Goal: Information Seeking & Learning: Check status

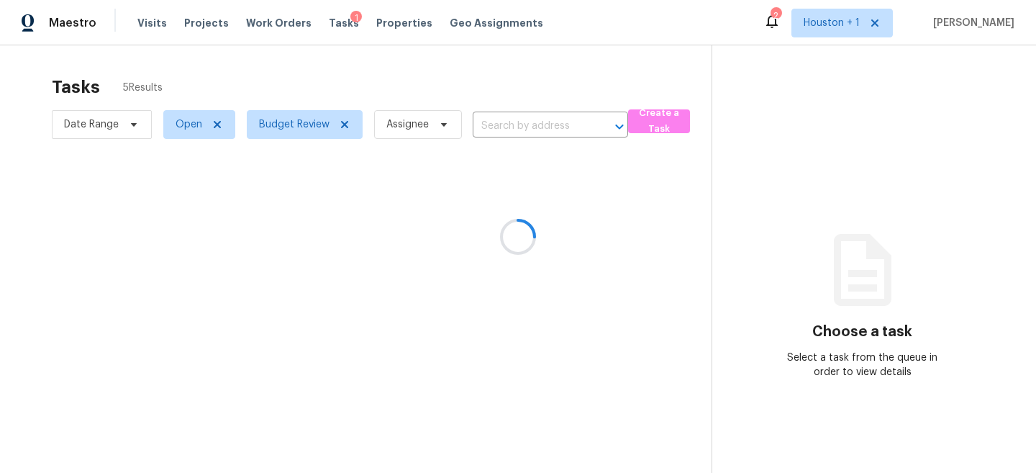
click at [279, 77] on div at bounding box center [518, 236] width 1036 height 473
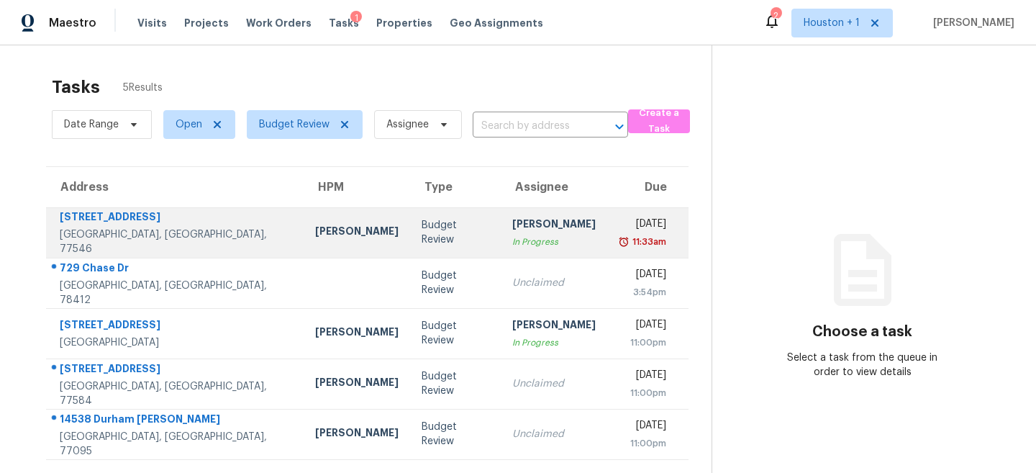
scroll to position [45, 0]
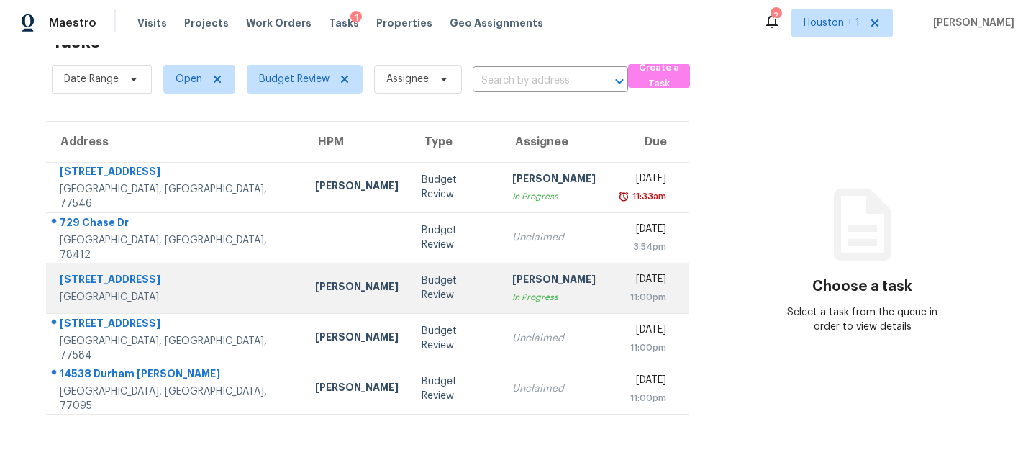
click at [410, 273] on td "Budget Review" at bounding box center [455, 288] width 91 height 50
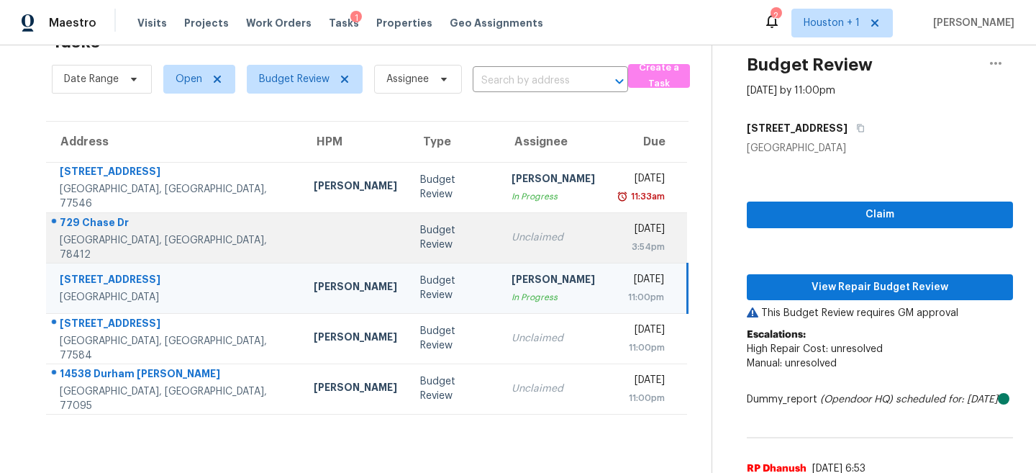
click at [424, 227] on td "Budget Review" at bounding box center [454, 237] width 91 height 50
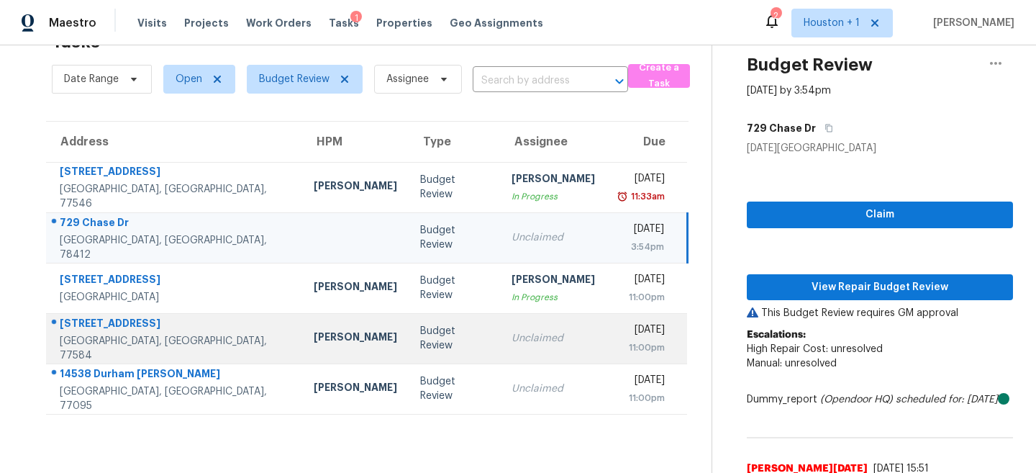
click at [525, 341] on div "Unclaimed" at bounding box center [553, 338] width 83 height 14
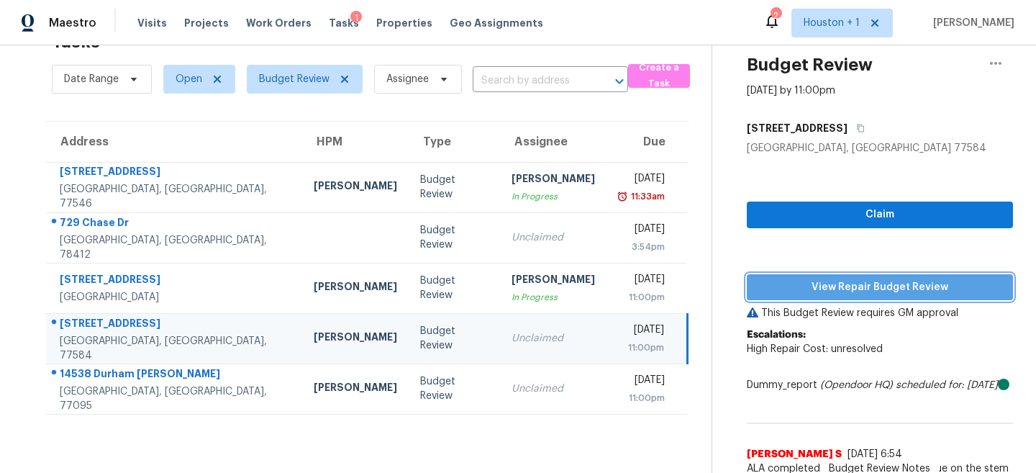
click at [912, 279] on span "View Repair Budget Review" at bounding box center [879, 287] width 243 height 18
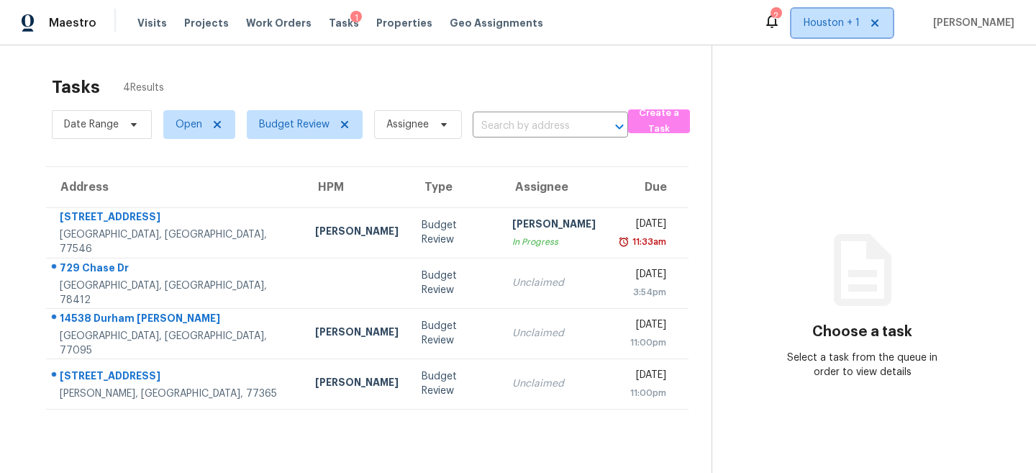
click at [842, 16] on span "Houston + 1" at bounding box center [832, 23] width 56 height 14
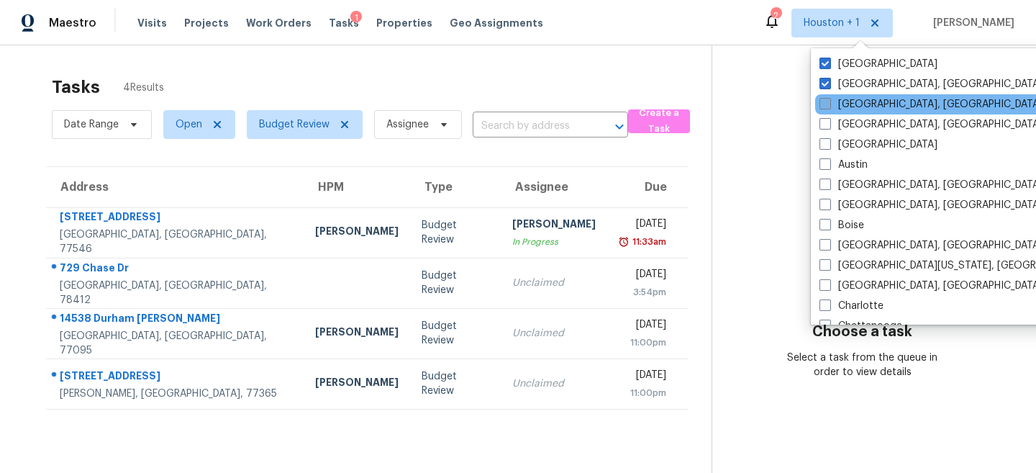
click at [829, 110] on label "Albuquerque, NM" at bounding box center [930, 104] width 223 height 14
click at [829, 106] on input "Albuquerque, NM" at bounding box center [823, 101] width 9 height 9
checkbox input "true"
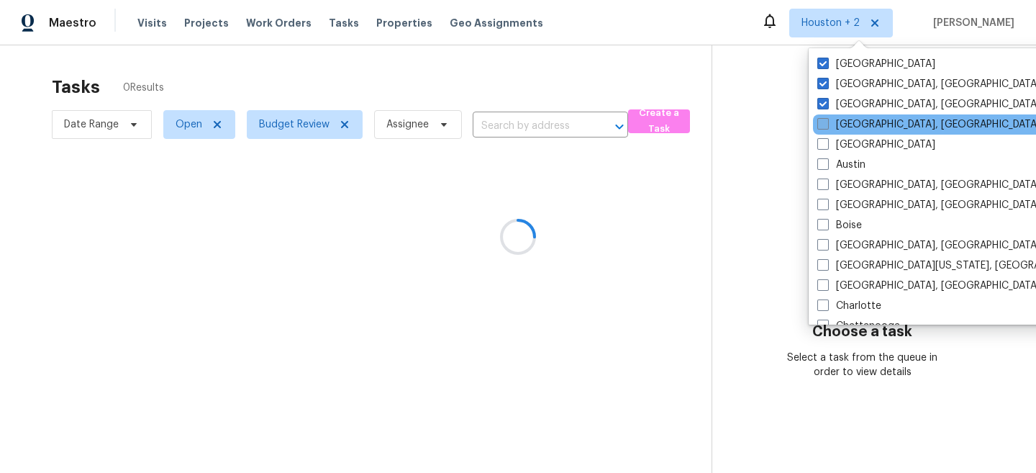
click at [827, 121] on span at bounding box center [823, 124] width 12 height 12
click at [827, 121] on input "Asheville, NC" at bounding box center [821, 121] width 9 height 9
checkbox input "true"
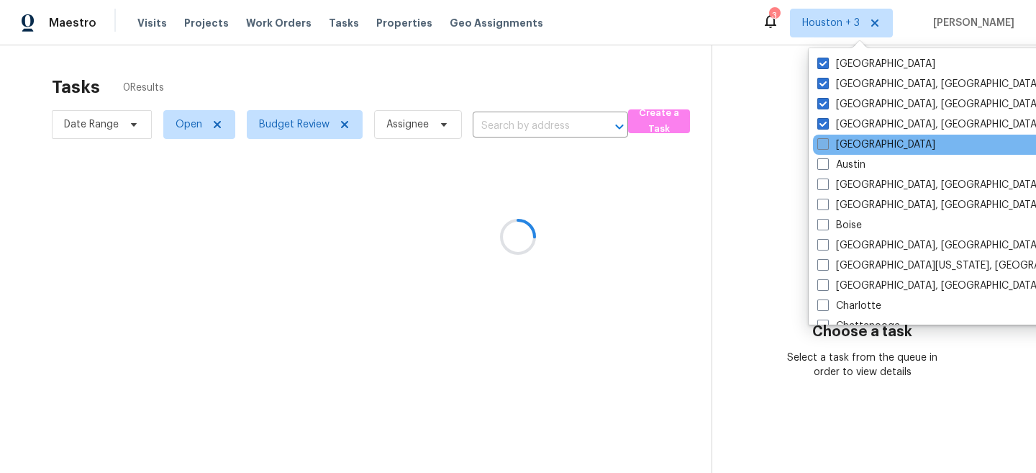
click at [822, 142] on span at bounding box center [823, 144] width 12 height 12
click at [822, 142] on input "Atlanta" at bounding box center [821, 141] width 9 height 9
checkbox input "true"
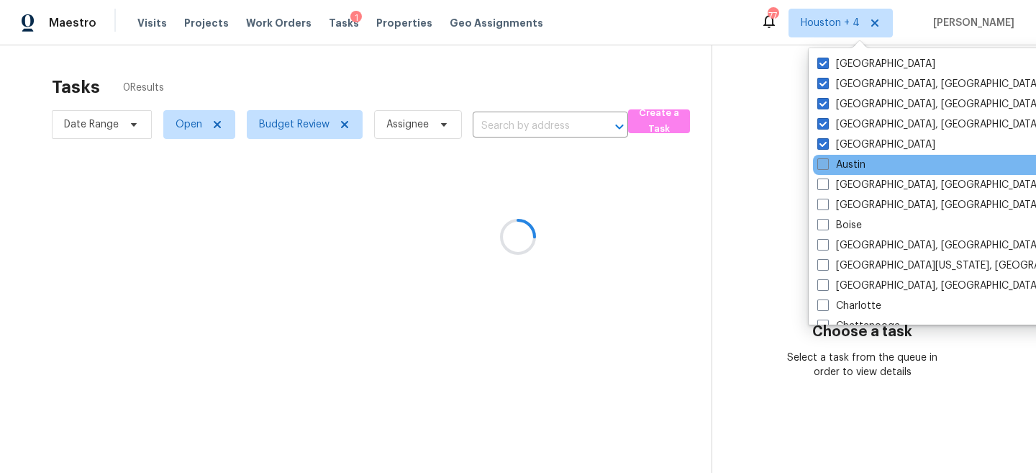
click at [819, 165] on span at bounding box center [823, 164] width 12 height 12
click at [819, 165] on input "Austin" at bounding box center [821, 162] width 9 height 9
checkbox input "true"
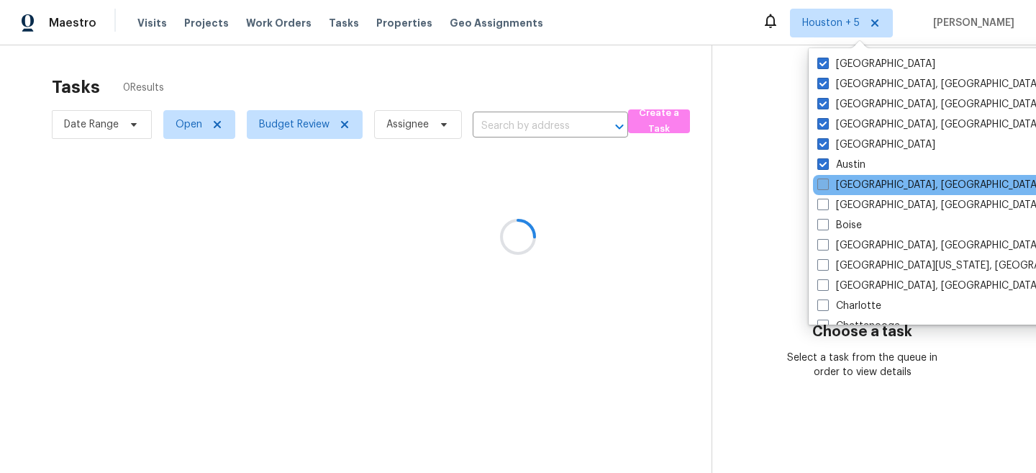
click at [819, 188] on span at bounding box center [823, 184] width 12 height 12
click at [819, 187] on input "Baltimore, MD" at bounding box center [821, 182] width 9 height 9
checkbox input "true"
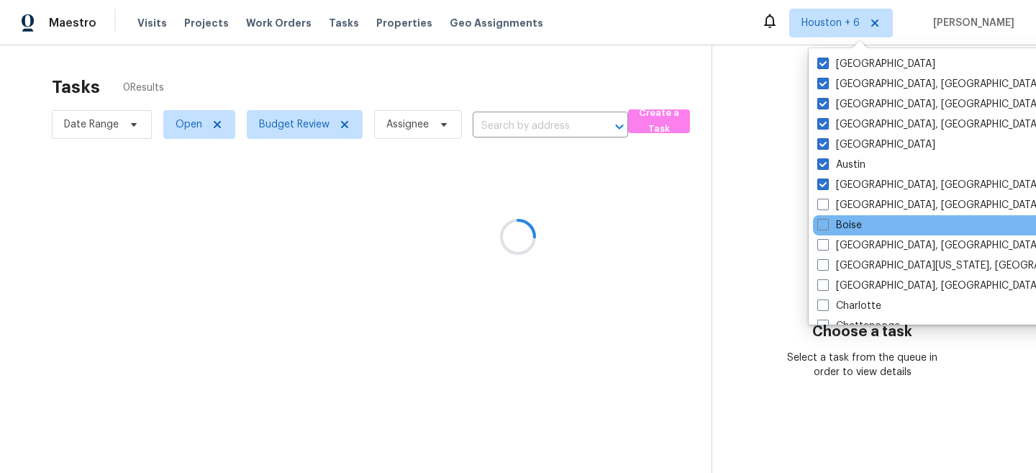
click at [821, 217] on div "Boise" at bounding box center [958, 225] width 290 height 20
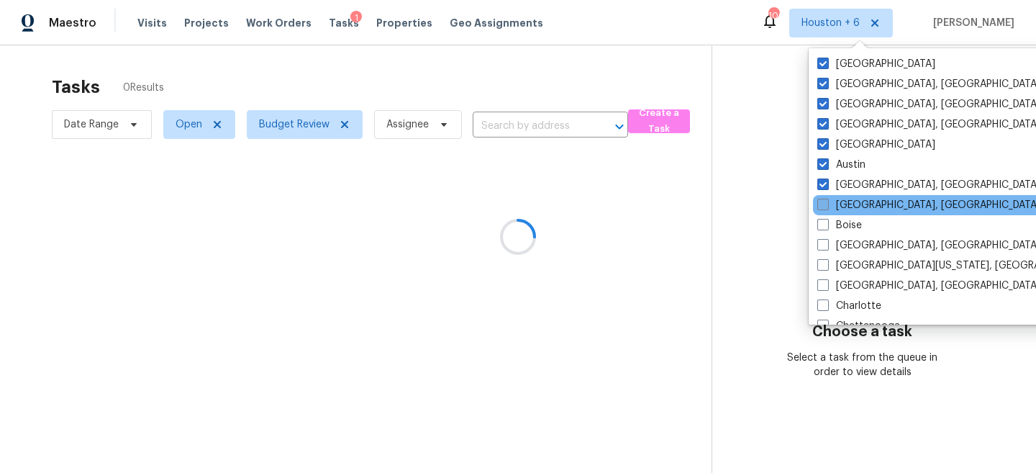
click at [822, 204] on span at bounding box center [823, 205] width 12 height 12
click at [822, 204] on input "Birmingham, AL" at bounding box center [821, 202] width 9 height 9
checkbox input "true"
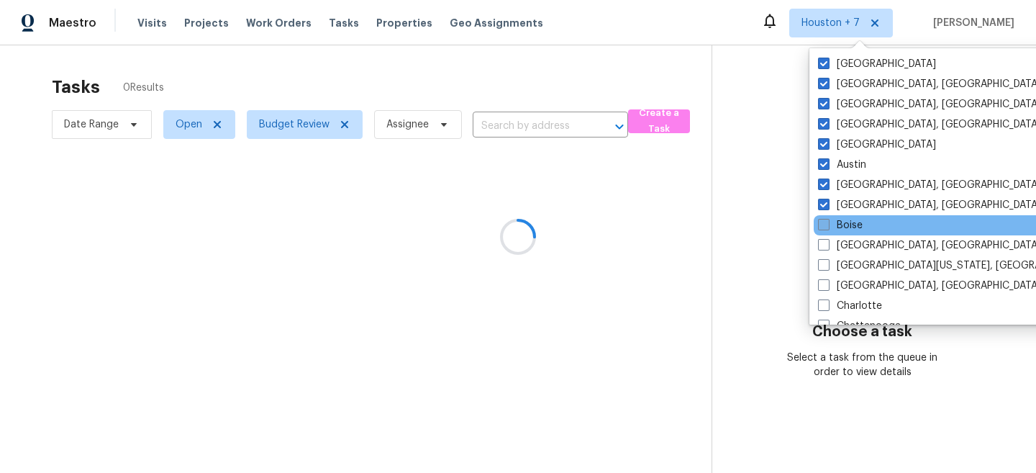
click at [822, 223] on span at bounding box center [824, 225] width 12 height 12
click at [822, 223] on input "Boise" at bounding box center [822, 222] width 9 height 9
checkbox input "true"
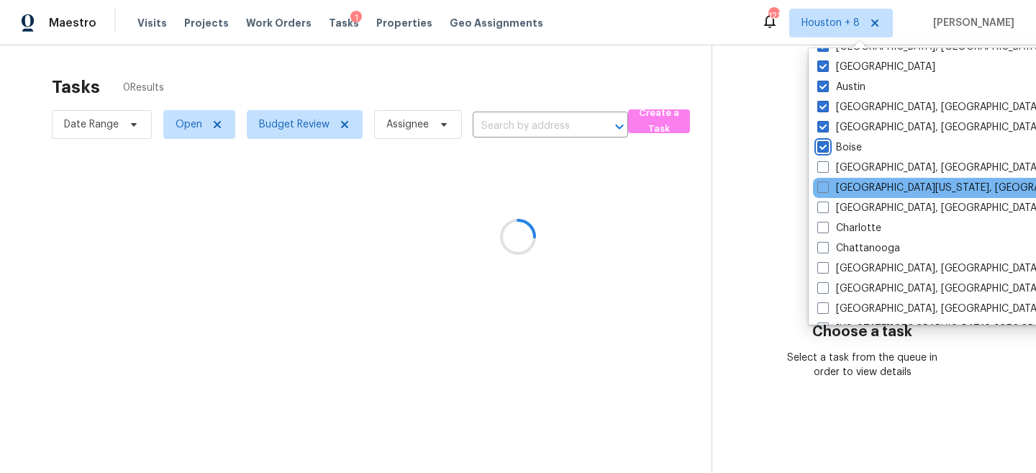
scroll to position [98, 0]
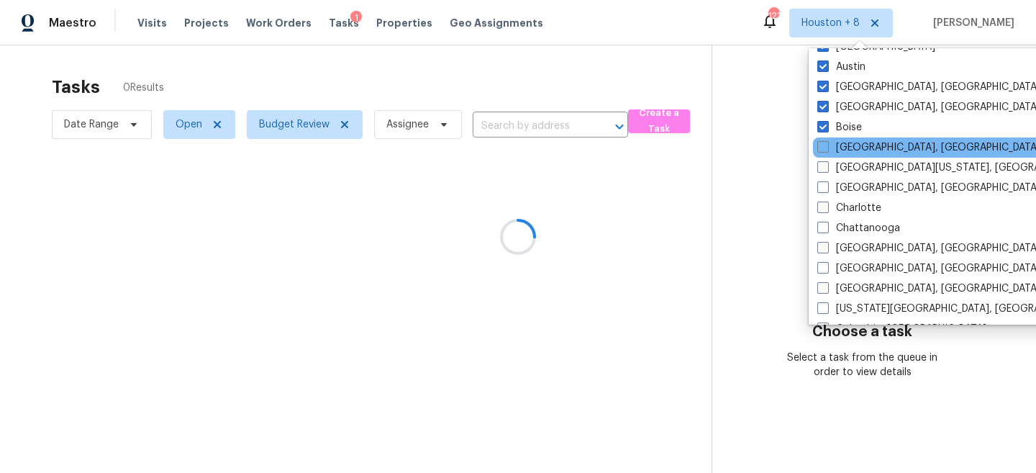
click at [822, 157] on div "Boston, MA" at bounding box center [958, 147] width 290 height 20
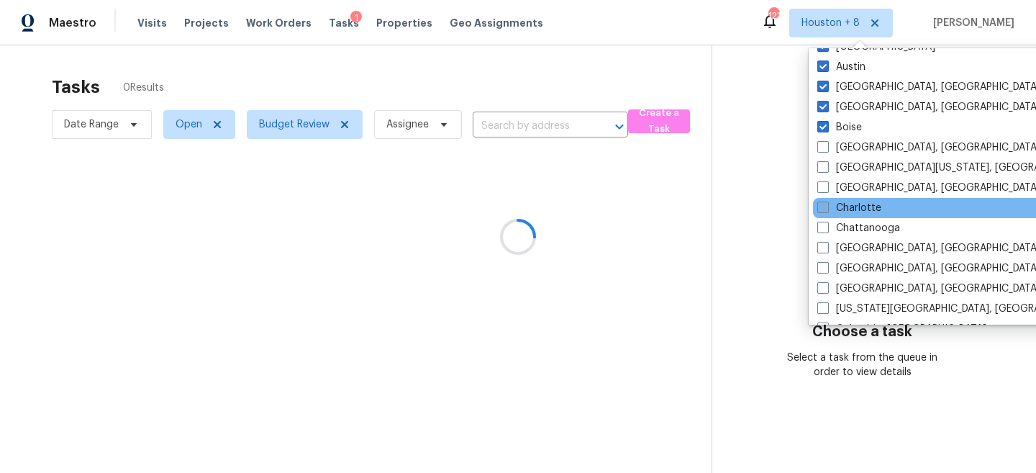
click at [822, 210] on span at bounding box center [823, 207] width 12 height 12
click at [822, 210] on input "Charlotte" at bounding box center [821, 205] width 9 height 9
checkbox input "true"
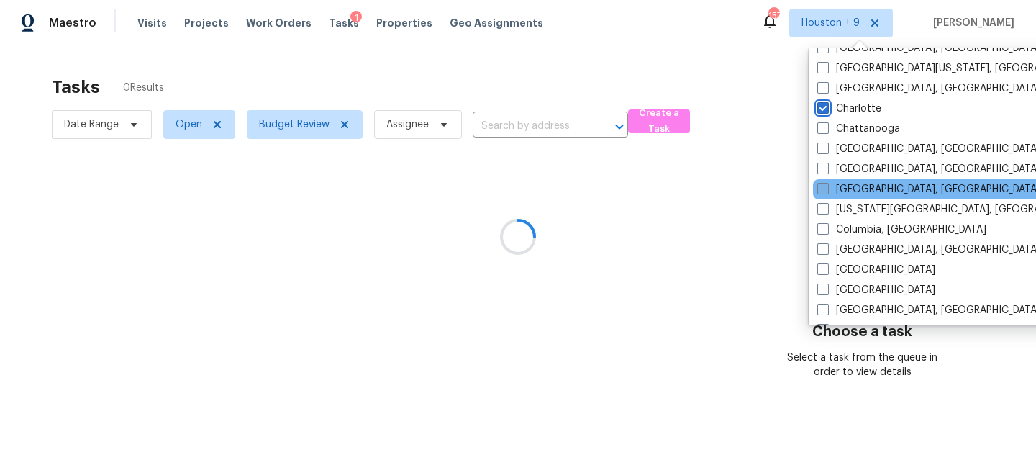
scroll to position [256, 0]
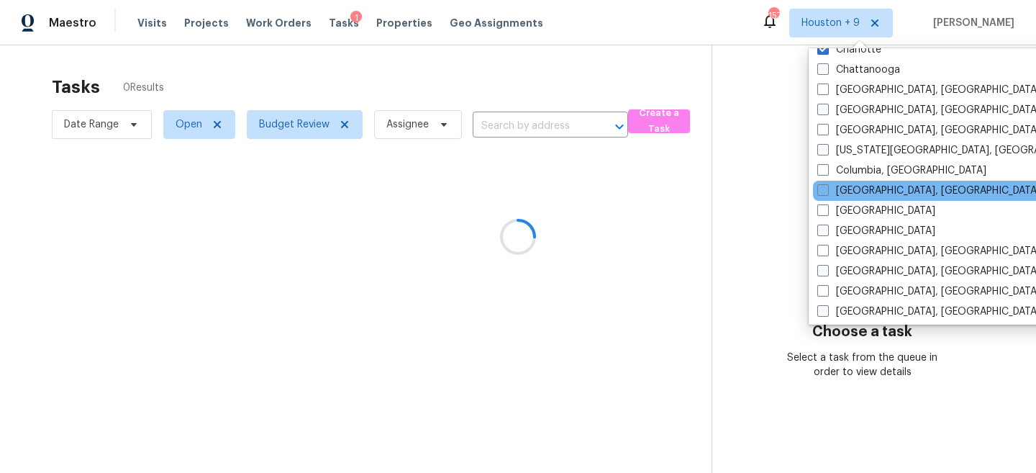
click at [813, 193] on div "Columbus, OH" at bounding box center [958, 191] width 290 height 20
click at [818, 193] on span at bounding box center [823, 190] width 12 height 12
click at [818, 193] on input "Columbus, OH" at bounding box center [821, 187] width 9 height 9
checkbox input "true"
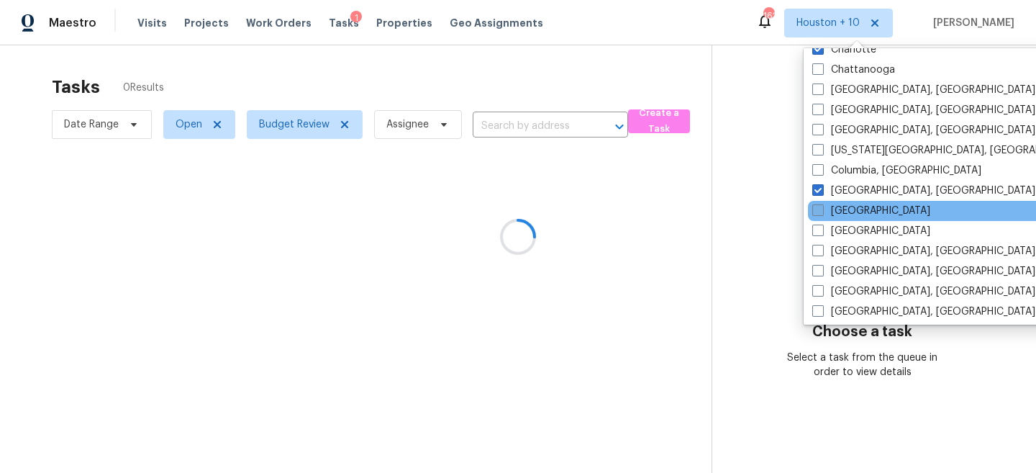
click at [819, 217] on label "Dallas" at bounding box center [871, 211] width 118 height 14
click at [819, 213] on input "Dallas" at bounding box center [816, 208] width 9 height 9
checkbox input "true"
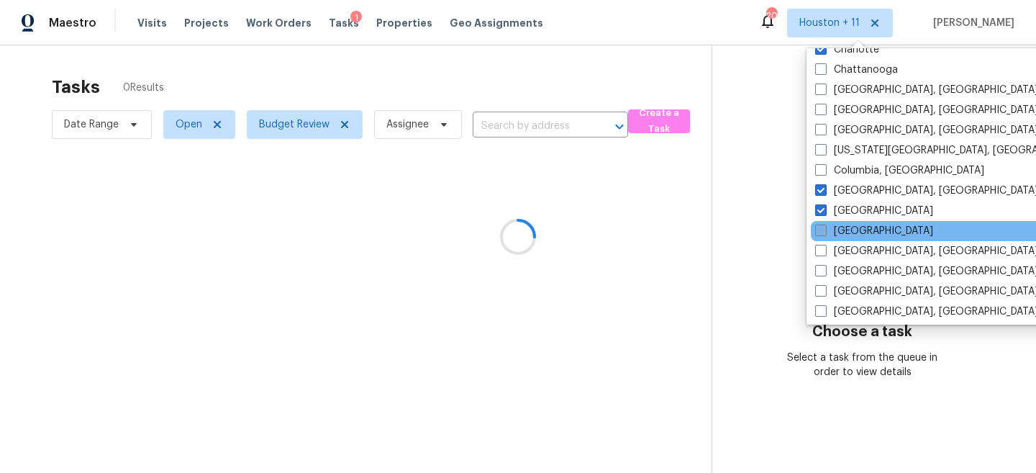
click at [819, 234] on span at bounding box center [821, 230] width 12 height 12
click at [819, 233] on input "Denver" at bounding box center [819, 228] width 9 height 9
click at [819, 234] on span at bounding box center [820, 230] width 12 height 12
click at [819, 233] on input "Denver" at bounding box center [818, 228] width 9 height 9
checkbox input "false"
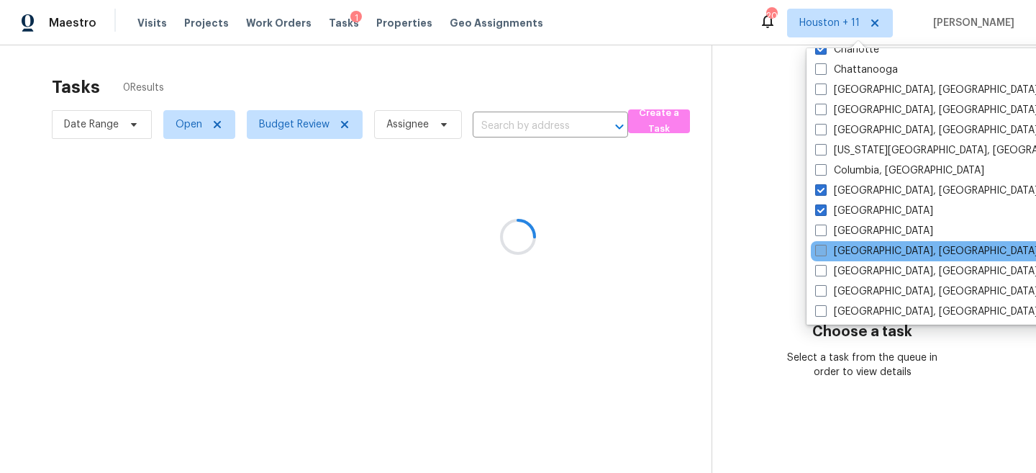
click at [819, 253] on span at bounding box center [821, 251] width 12 height 12
click at [819, 253] on input "Detroit, MI" at bounding box center [819, 248] width 9 height 9
checkbox input "true"
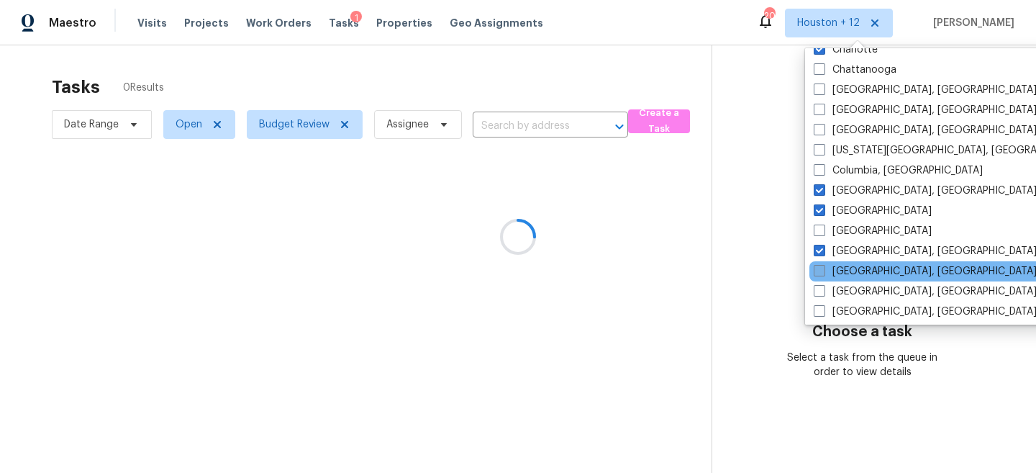
click at [819, 273] on span at bounding box center [820, 271] width 12 height 12
click at [819, 273] on input "Greensboro, NC" at bounding box center [818, 268] width 9 height 9
checkbox input "true"
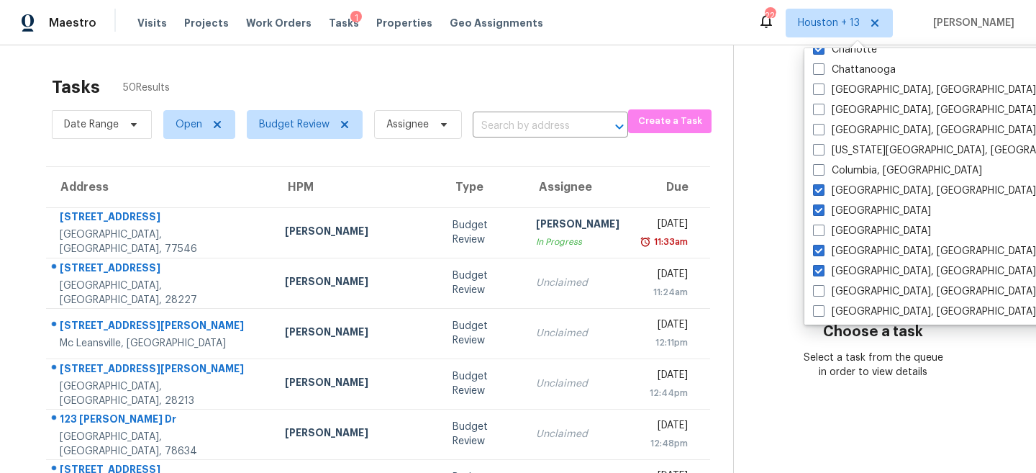
click at [769, 189] on section "Choose a task Select a task from the queue in order to view details" at bounding box center [873, 397] width 280 height 704
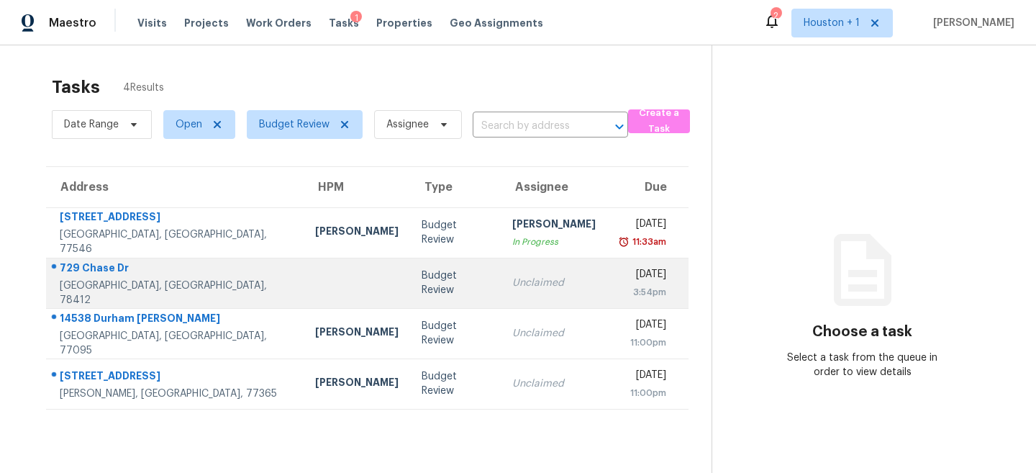
click at [512, 283] on div "Unclaimed" at bounding box center [553, 283] width 83 height 14
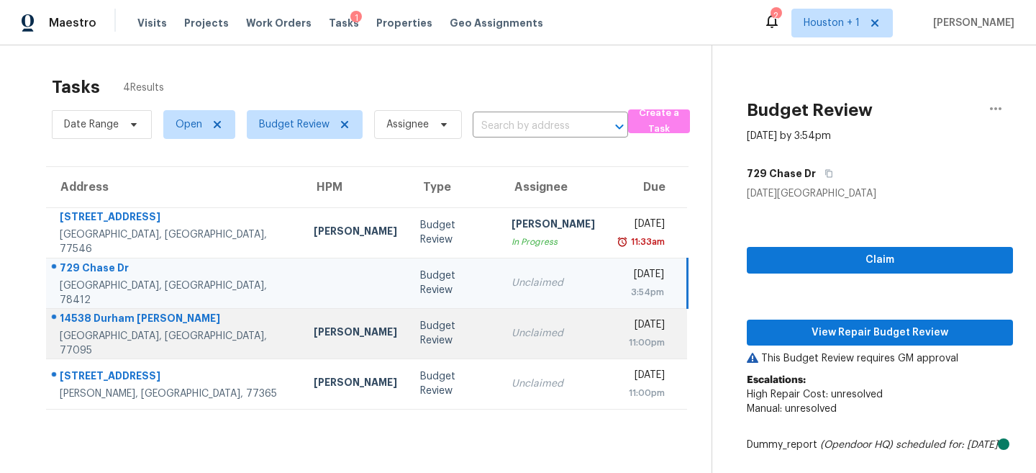
click at [431, 324] on td "Budget Review" at bounding box center [454, 333] width 91 height 50
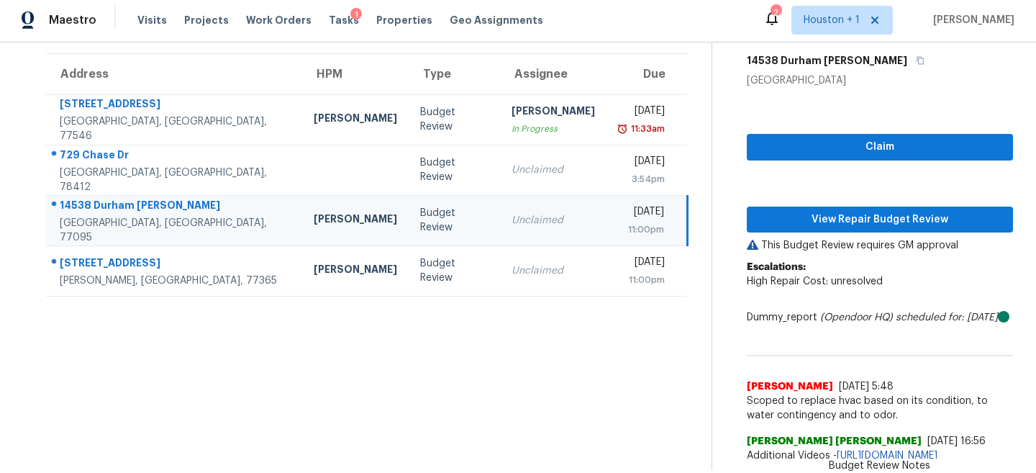
scroll to position [106, 0]
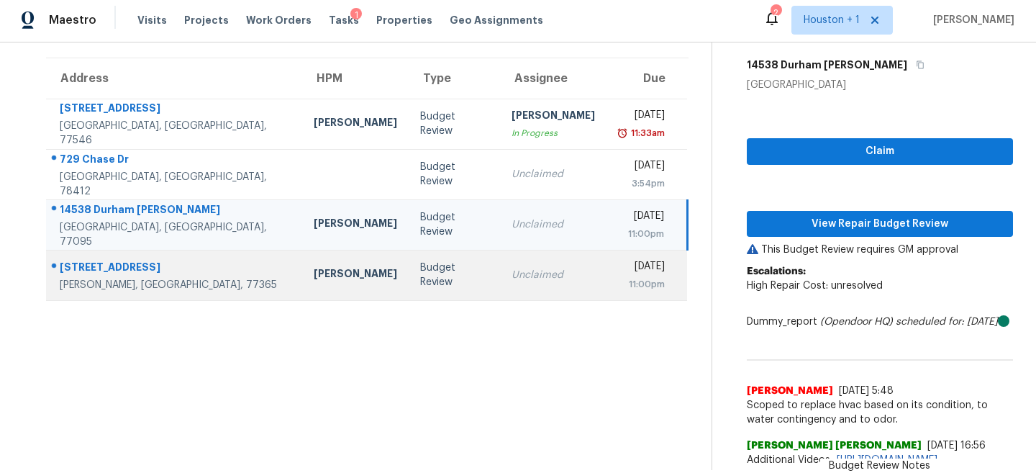
click at [500, 267] on td "Unclaimed" at bounding box center [553, 275] width 106 height 50
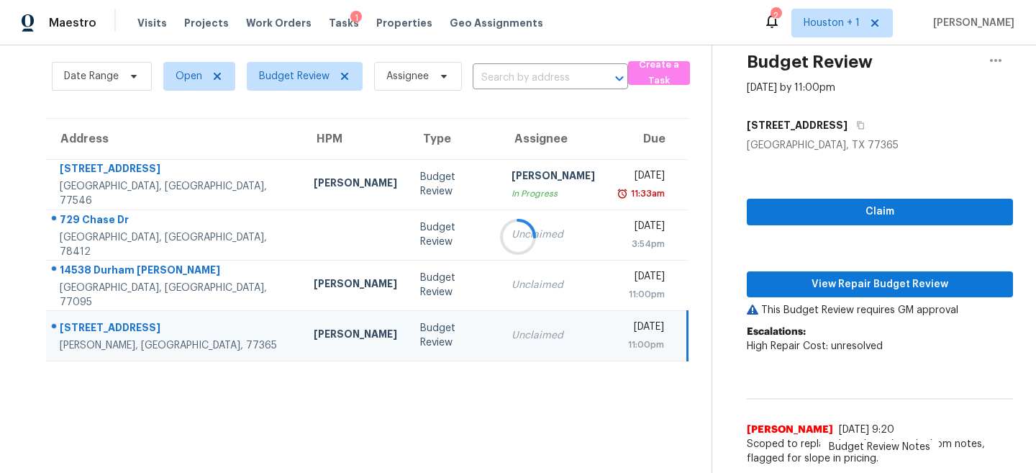
scroll to position [84, 0]
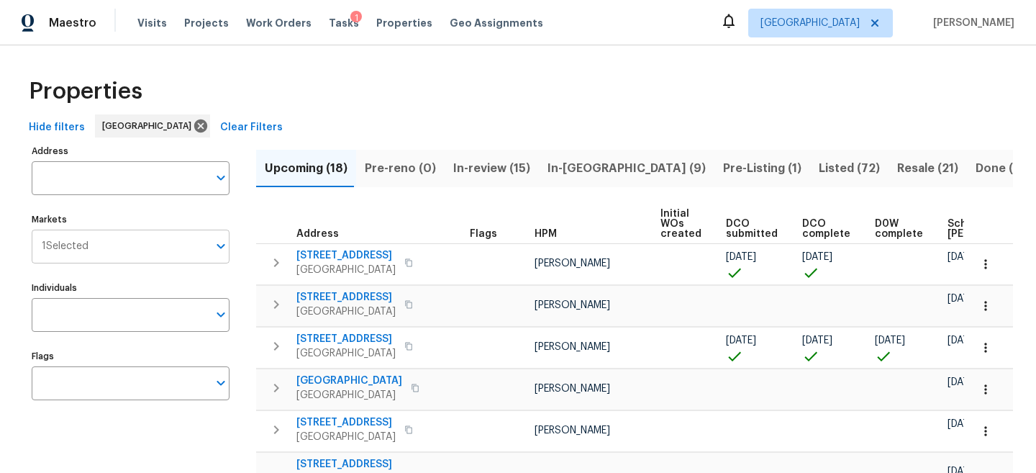
click at [188, 249] on input "Markets" at bounding box center [147, 246] width 119 height 34
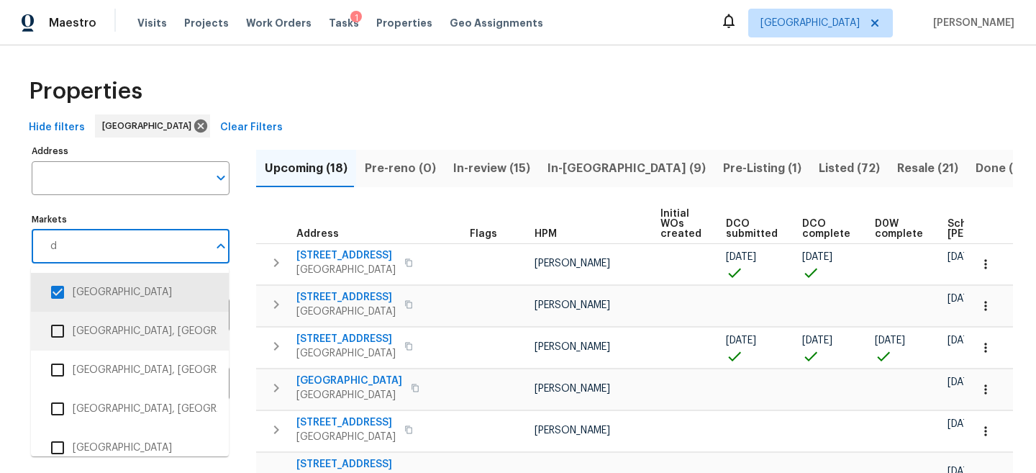
type input "da"
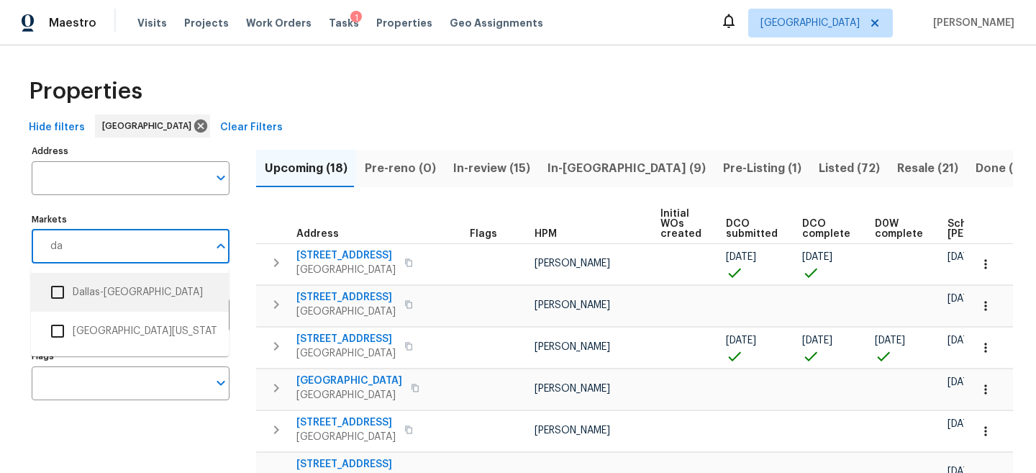
click at [93, 297] on li "Dallas-[GEOGRAPHIC_DATA]" at bounding box center [129, 292] width 175 height 30
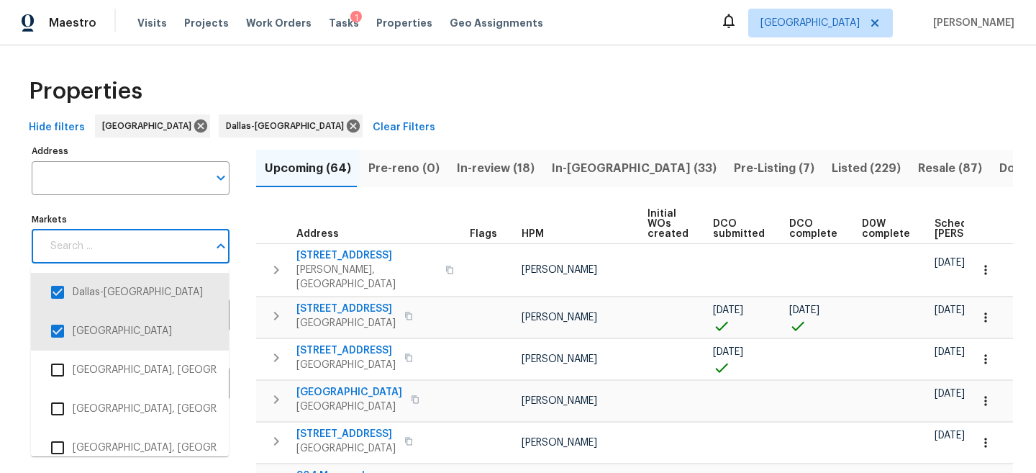
click at [128, 250] on input "Markets" at bounding box center [125, 246] width 166 height 34
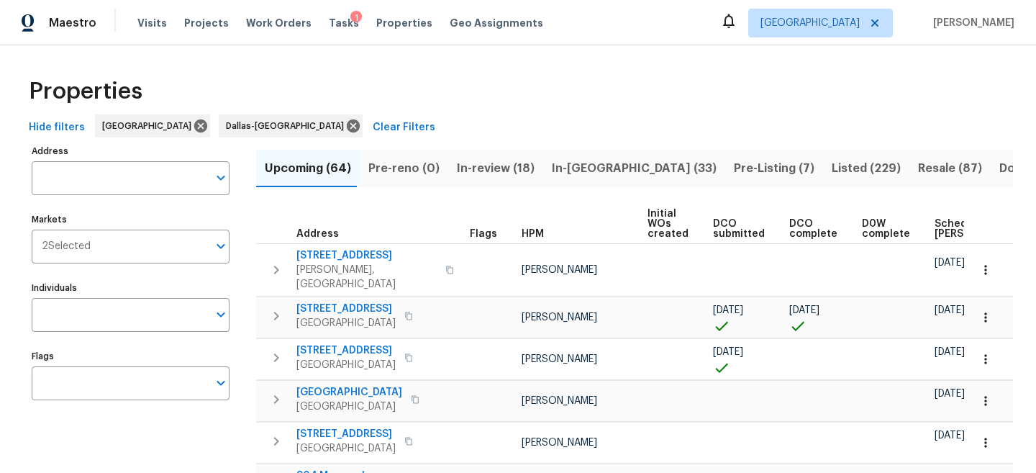
click at [128, 250] on input "Markets" at bounding box center [149, 246] width 117 height 34
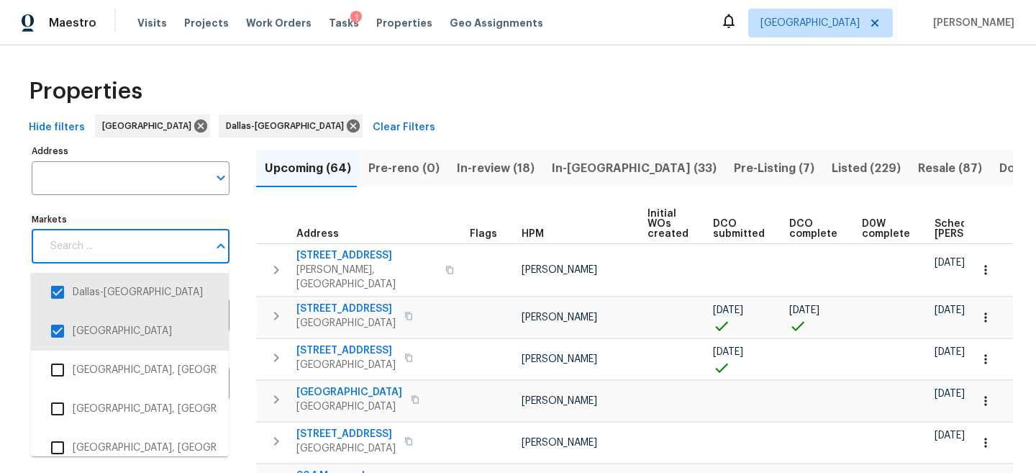
type input "a"
click at [101, 245] on input "Markets" at bounding box center [125, 246] width 166 height 34
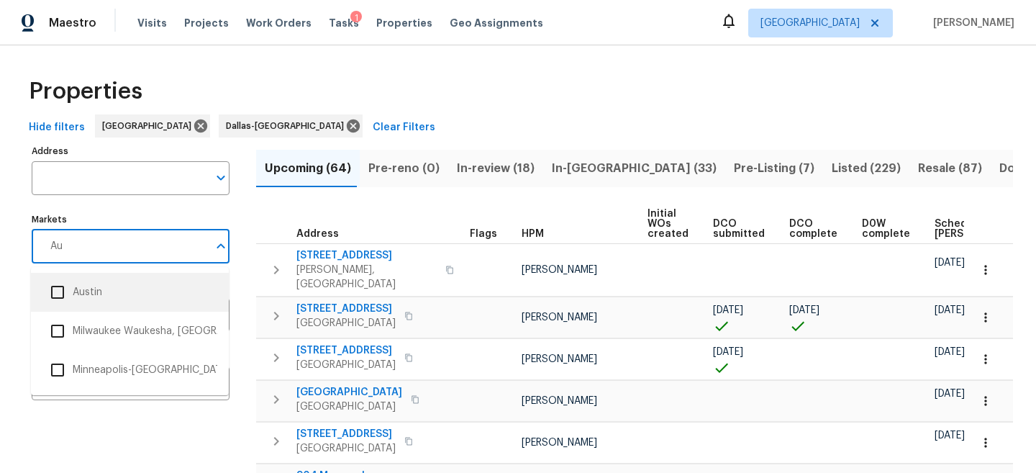
type input "Aus"
click at [98, 288] on li "Austin" at bounding box center [129, 292] width 175 height 30
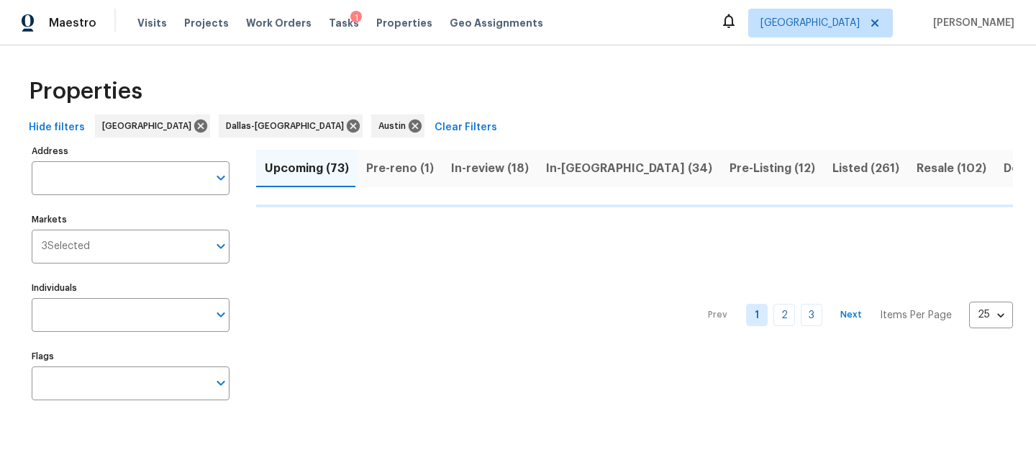
click at [479, 87] on div "Properties" at bounding box center [518, 91] width 990 height 46
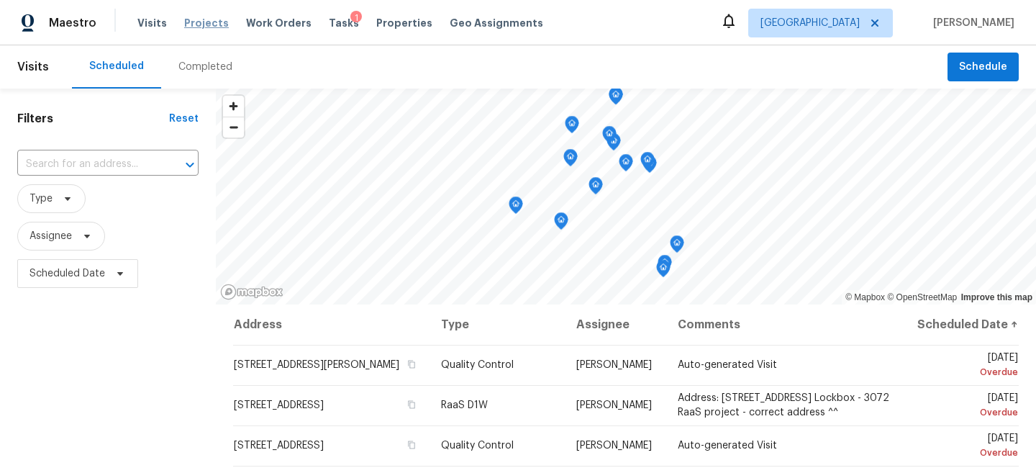
click at [207, 25] on span "Projects" at bounding box center [206, 23] width 45 height 14
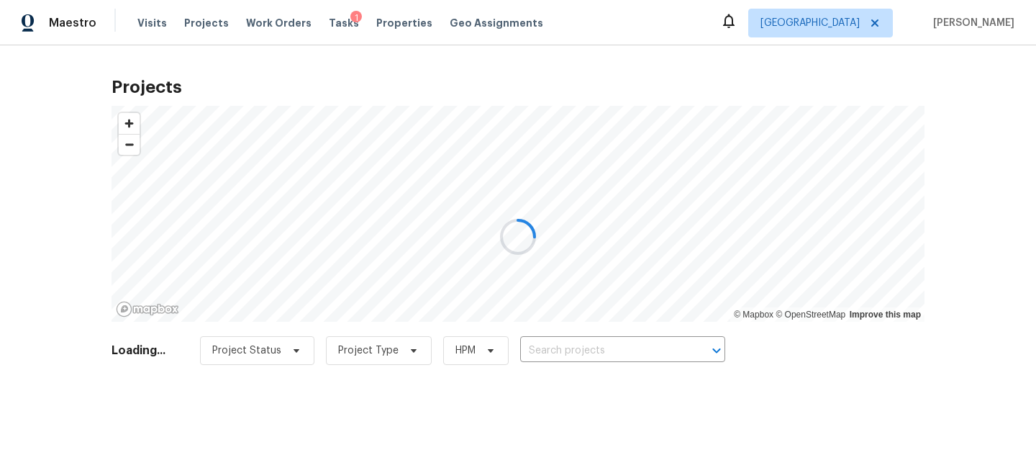
click at [550, 355] on div at bounding box center [518, 236] width 1036 height 473
click at [575, 351] on div at bounding box center [518, 236] width 1036 height 473
click at [581, 351] on div at bounding box center [518, 236] width 1036 height 473
click at [590, 350] on div at bounding box center [518, 236] width 1036 height 473
click at [599, 351] on div at bounding box center [518, 236] width 1036 height 473
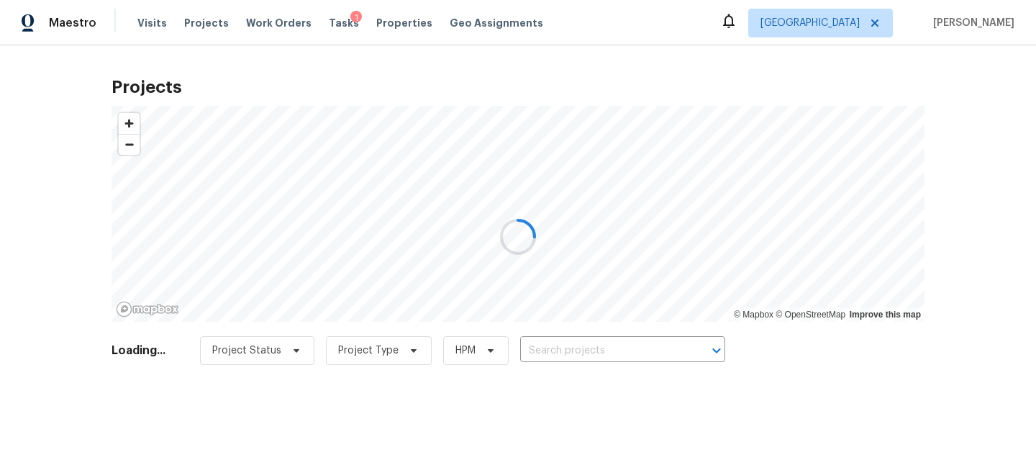
click at [602, 350] on div at bounding box center [518, 236] width 1036 height 473
click at [614, 353] on div at bounding box center [518, 236] width 1036 height 473
click at [612, 353] on input "text" at bounding box center [602, 351] width 165 height 22
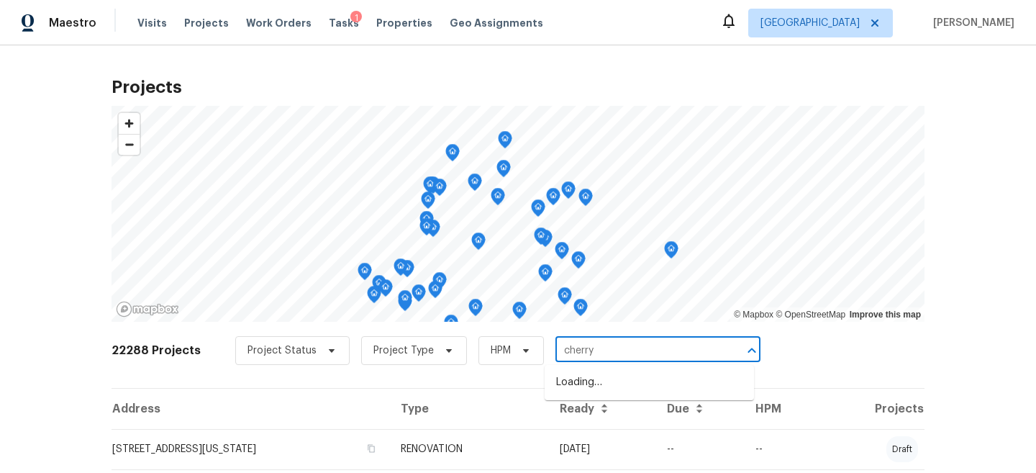
type input "cherry h"
click at [650, 418] on li "6906 Cherry Hills Rd, Houston, TX 77069" at bounding box center [649, 406] width 209 height 24
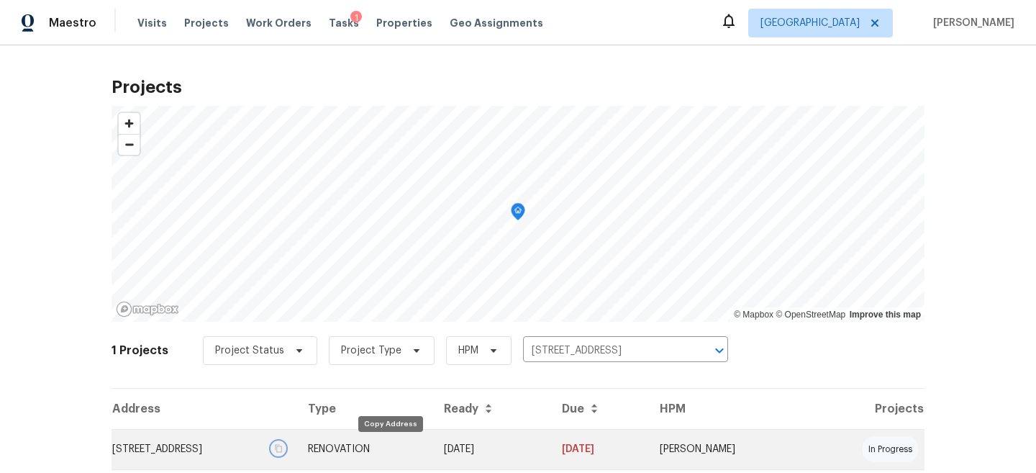
click at [283, 446] on icon "button" at bounding box center [278, 448] width 9 height 9
click at [296, 437] on td "6906 Cherry Hills Rd, Houston, TX 77069" at bounding box center [204, 449] width 185 height 40
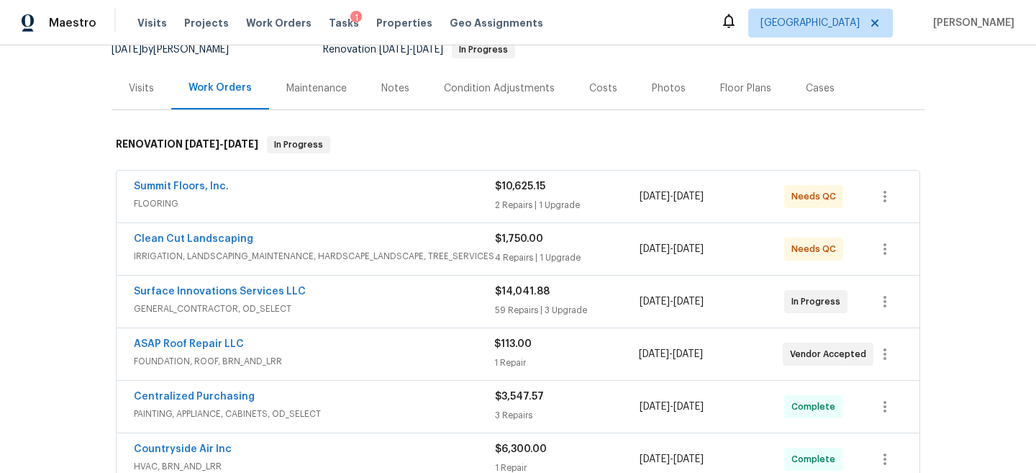
scroll to position [207, 0]
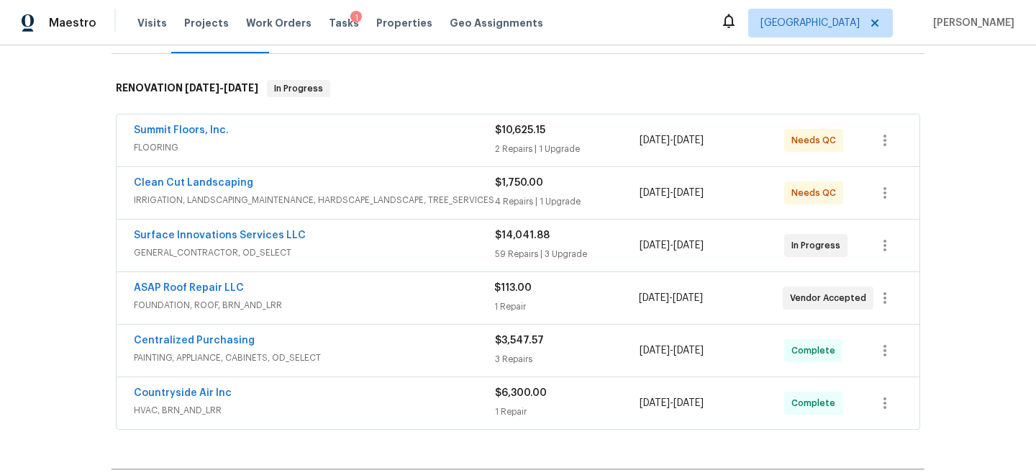
click at [422, 415] on span "HVAC, BRN_AND_LRR" at bounding box center [314, 410] width 361 height 14
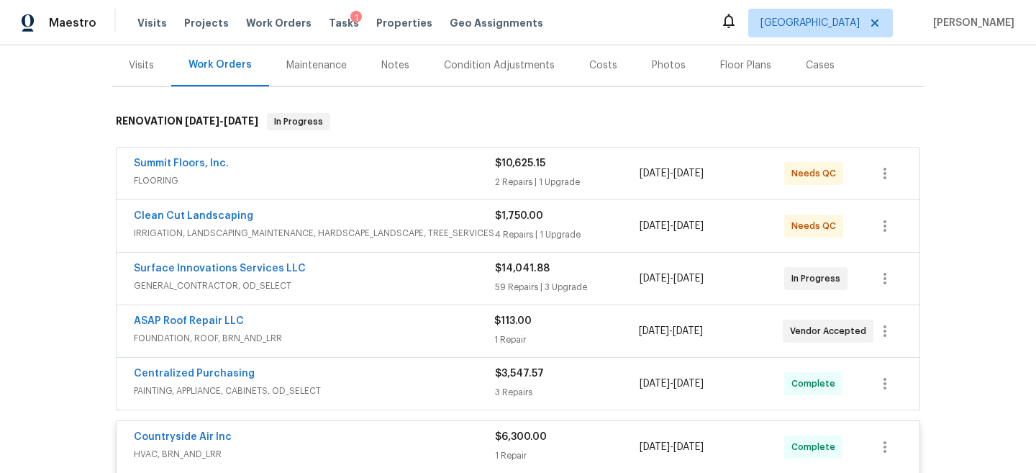
scroll to position [0, 0]
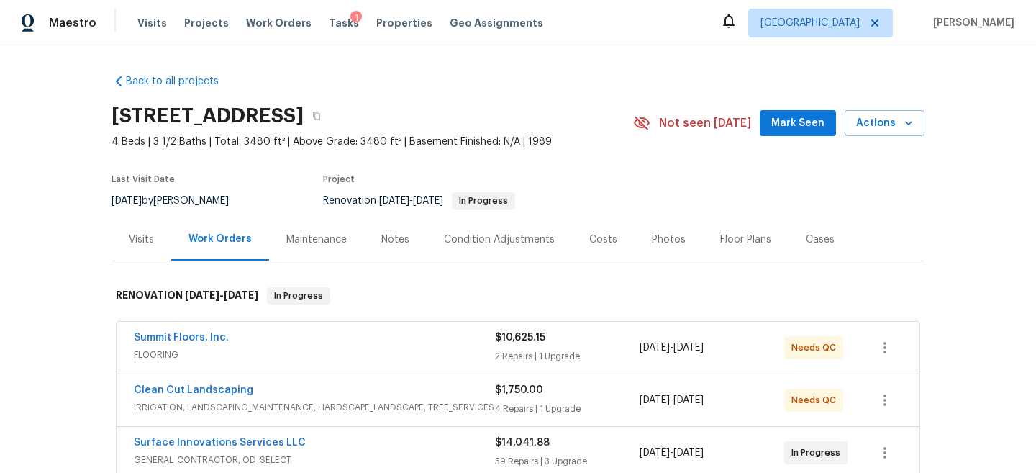
click at [141, 249] on div "Visits" at bounding box center [142, 239] width 60 height 42
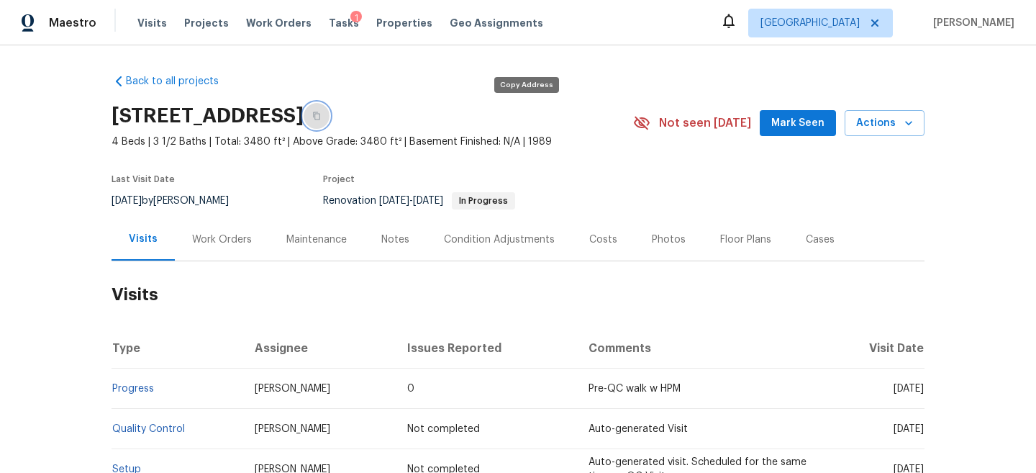
click at [329, 114] on button "button" at bounding box center [317, 116] width 26 height 26
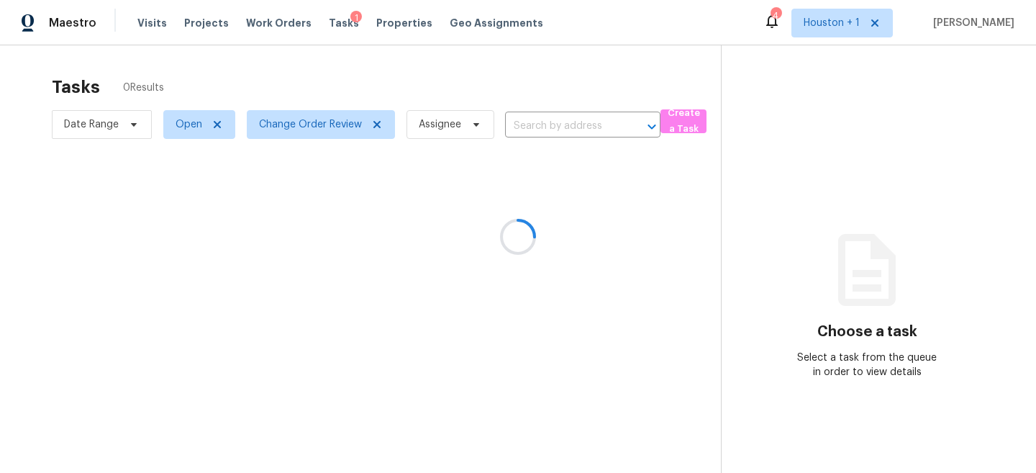
click at [840, 15] on div at bounding box center [518, 236] width 1036 height 473
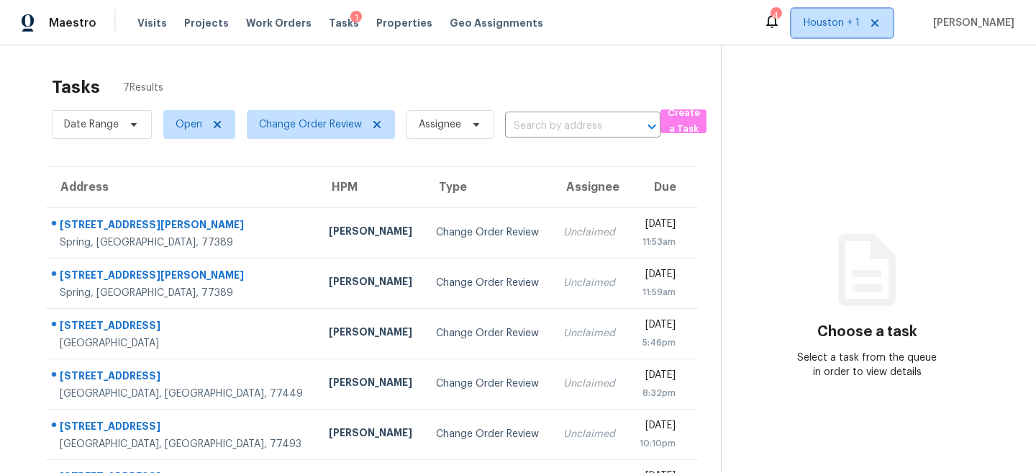
click at [843, 22] on span "Houston + 1" at bounding box center [832, 23] width 56 height 14
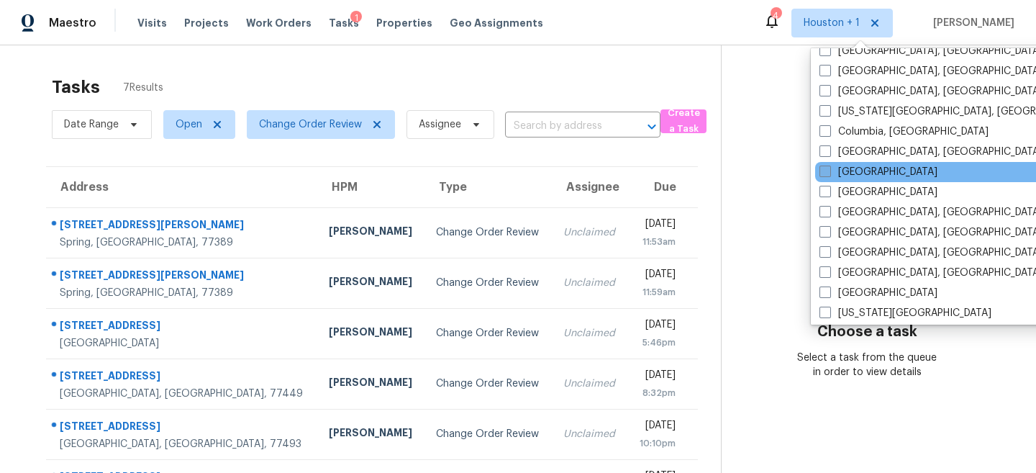
click at [834, 171] on label "Dallas" at bounding box center [878, 172] width 118 height 14
click at [829, 171] on input "[GEOGRAPHIC_DATA]" at bounding box center [823, 169] width 9 height 9
checkbox input "true"
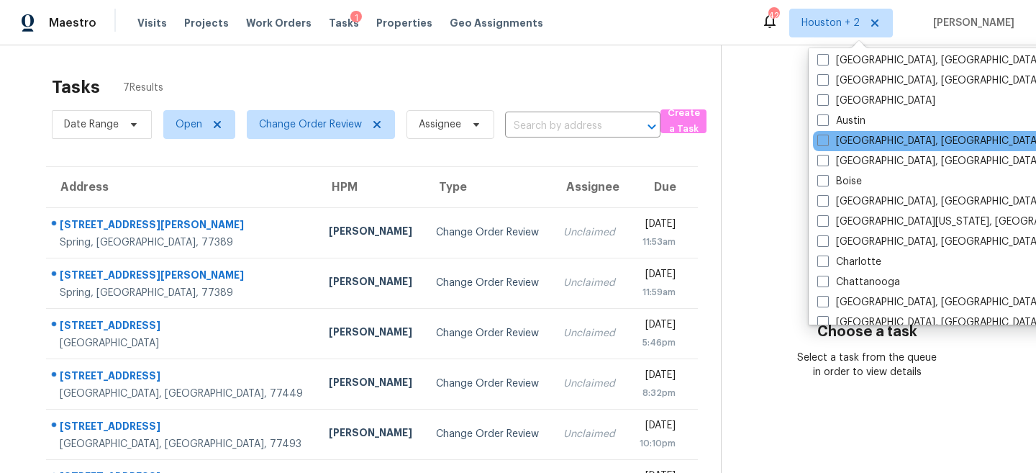
scroll to position [42, 0]
click at [843, 140] on label "Baltimore, MD" at bounding box center [928, 142] width 223 height 14
click at [827, 140] on input "Baltimore, MD" at bounding box center [821, 139] width 9 height 9
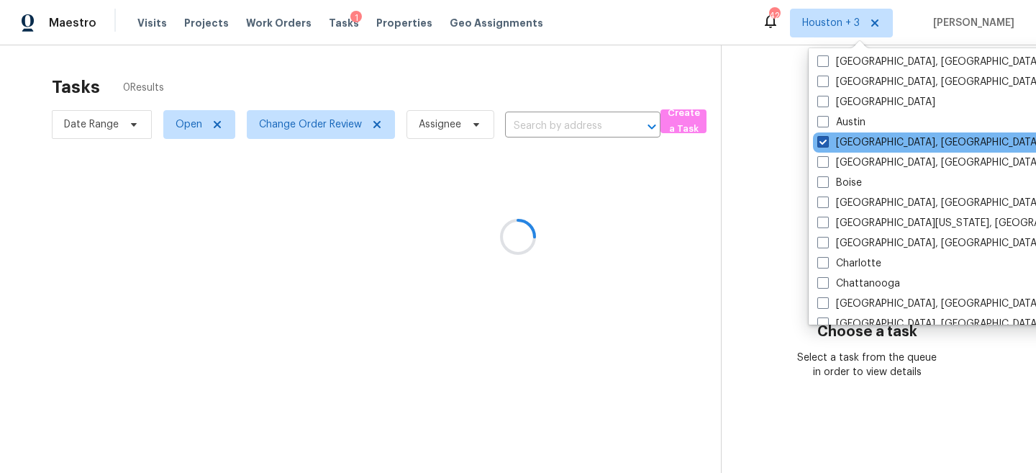
click at [843, 140] on label "Baltimore, MD" at bounding box center [928, 142] width 223 height 14
click at [827, 140] on input "Baltimore, MD" at bounding box center [821, 139] width 9 height 9
checkbox input "false"
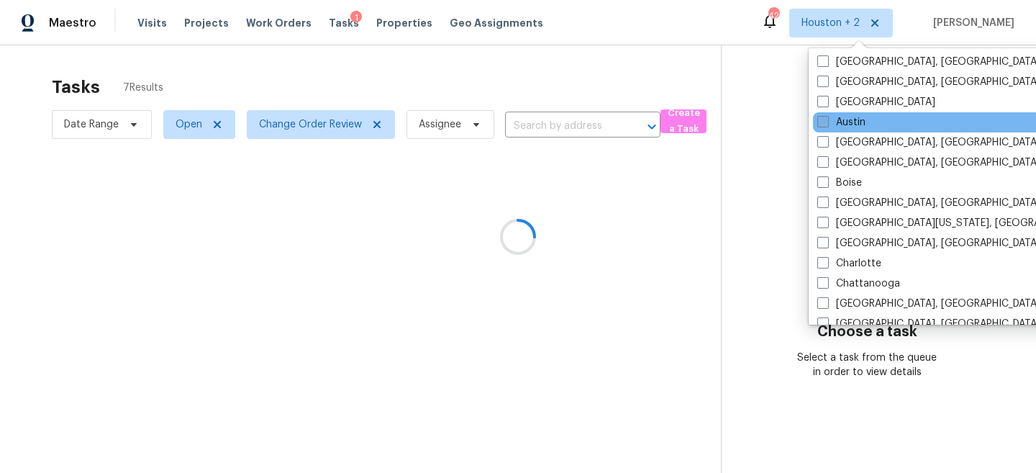
click at [832, 124] on label "Austin" at bounding box center [841, 122] width 48 height 14
click at [827, 124] on input "Austin" at bounding box center [821, 119] width 9 height 9
checkbox input "true"
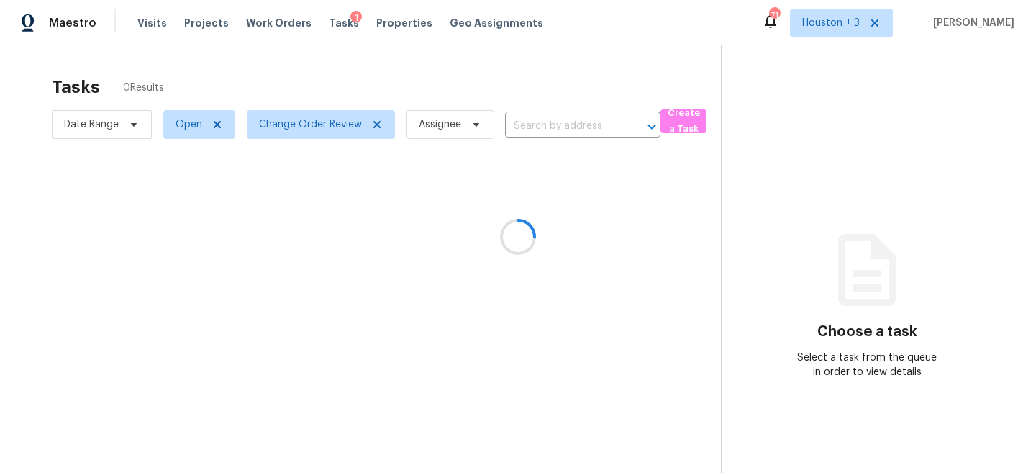
click at [576, 73] on div at bounding box center [518, 236] width 1036 height 473
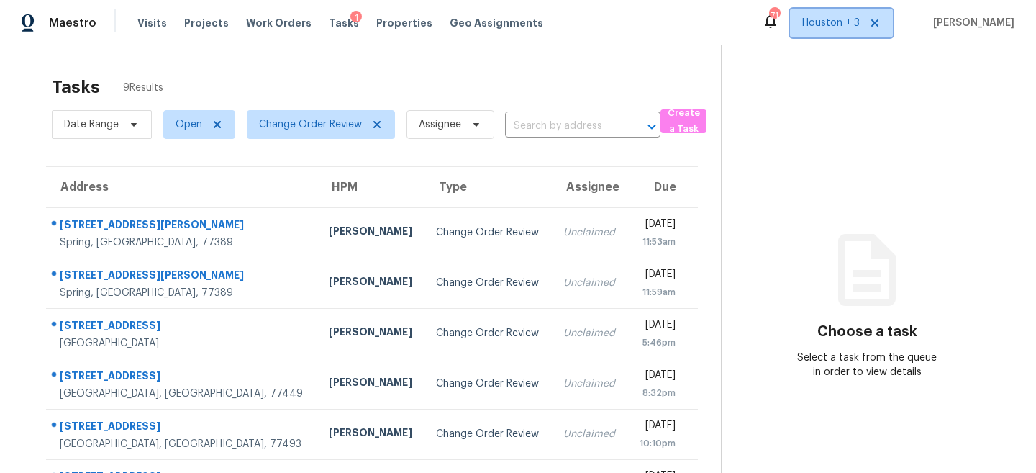
click at [845, 31] on span "Houston + 3" at bounding box center [841, 23] width 103 height 29
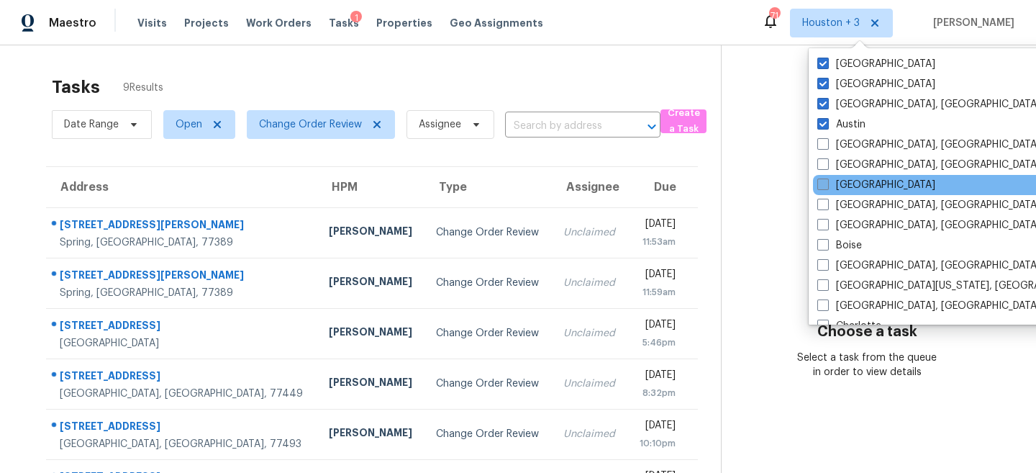
click at [850, 186] on label "Atlanta" at bounding box center [876, 185] width 118 height 14
click at [827, 186] on input "Atlanta" at bounding box center [821, 182] width 9 height 9
checkbox input "true"
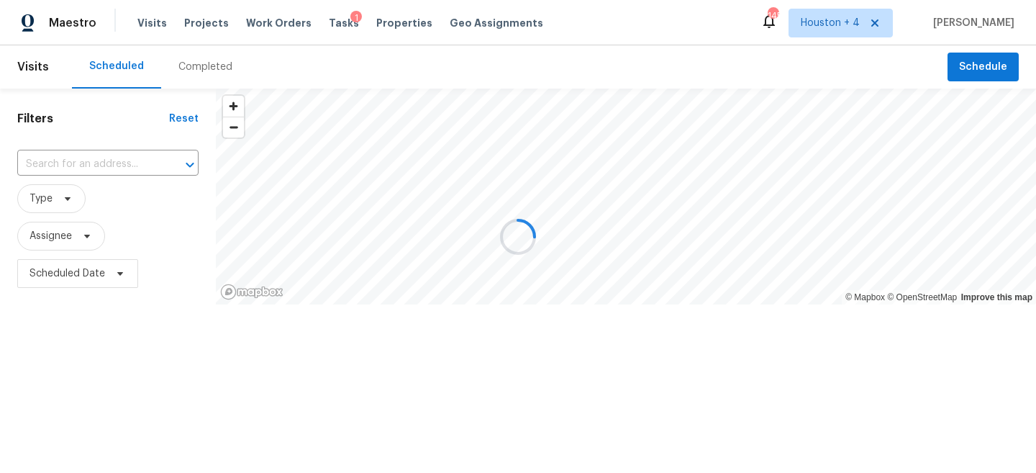
click at [186, 73] on div at bounding box center [518, 236] width 1036 height 473
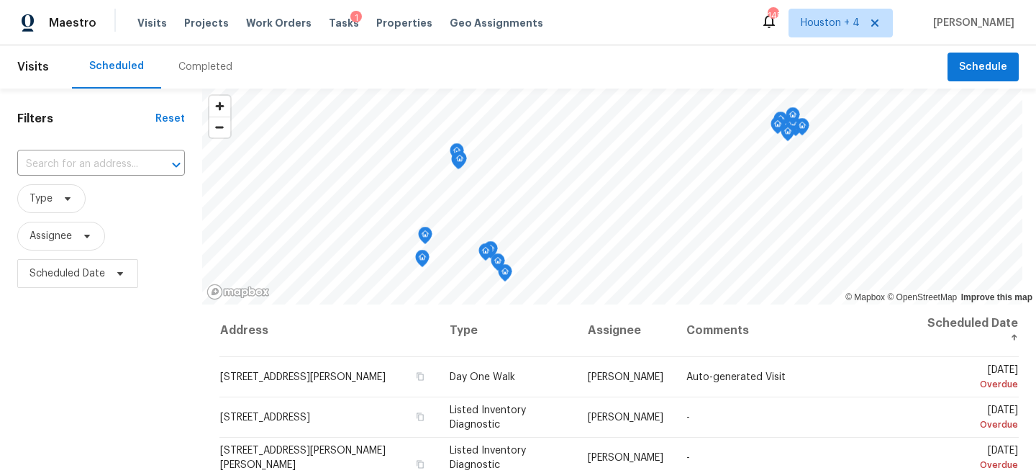
click at [191, 70] on div "Completed" at bounding box center [205, 67] width 54 height 14
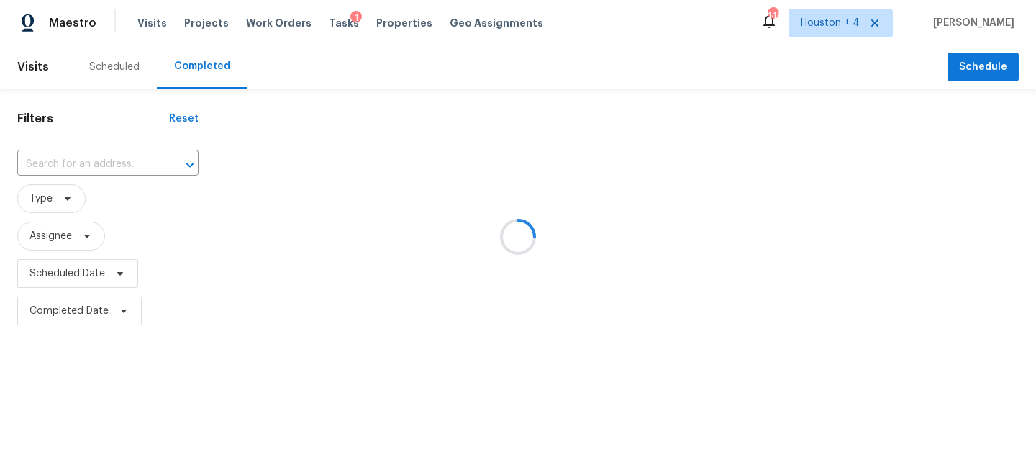
click at [109, 158] on div at bounding box center [518, 236] width 1036 height 473
click at [79, 167] on div at bounding box center [518, 236] width 1036 height 473
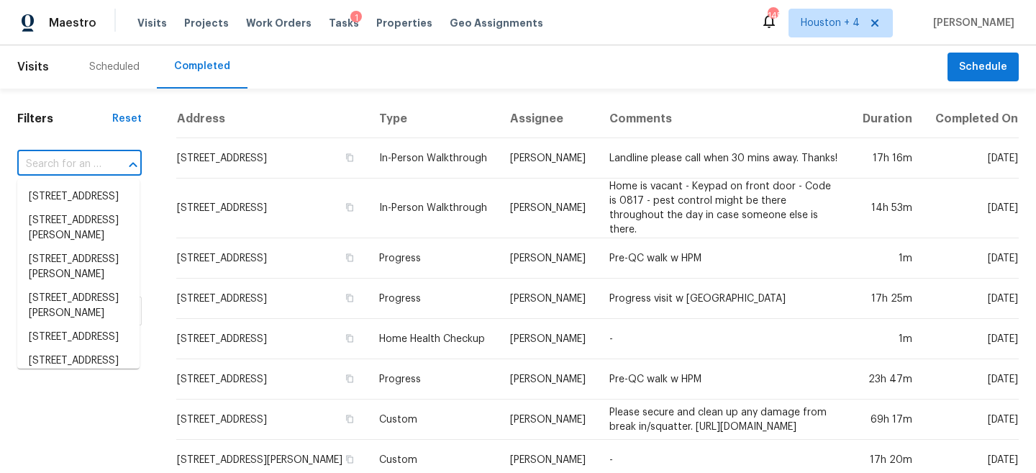
click at [60, 163] on input "text" at bounding box center [59, 164] width 84 height 22
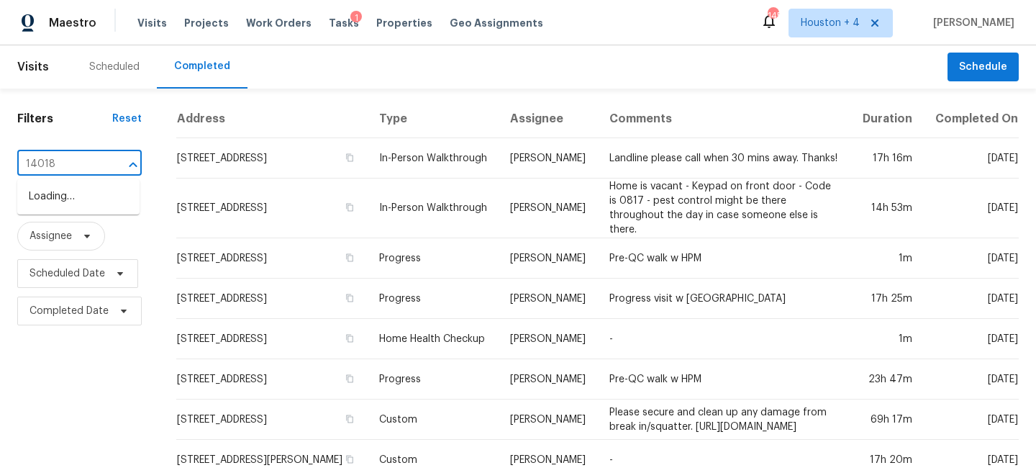
type input "14018 f"
click at [58, 201] on li "14018 Fair Glade Ln, Cypress, TX 77429" at bounding box center [78, 197] width 122 height 24
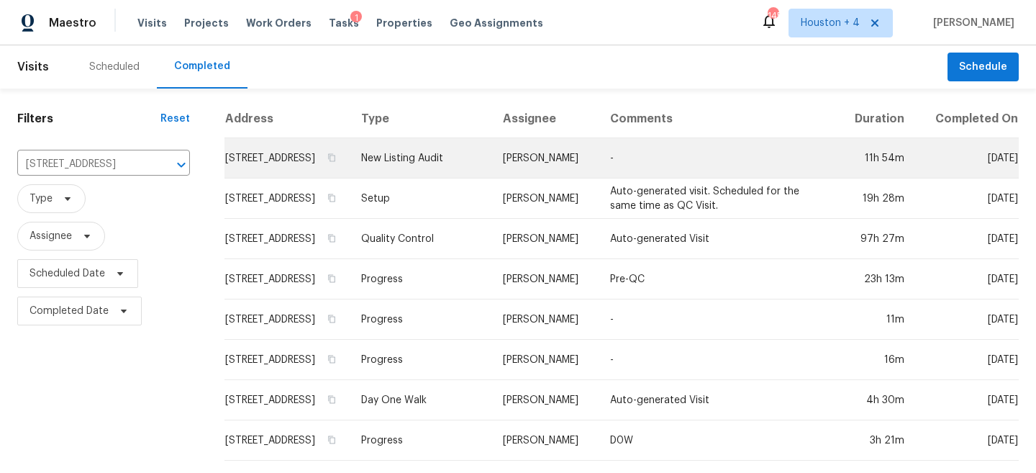
click at [481, 178] on td "New Listing Audit" at bounding box center [421, 158] width 142 height 40
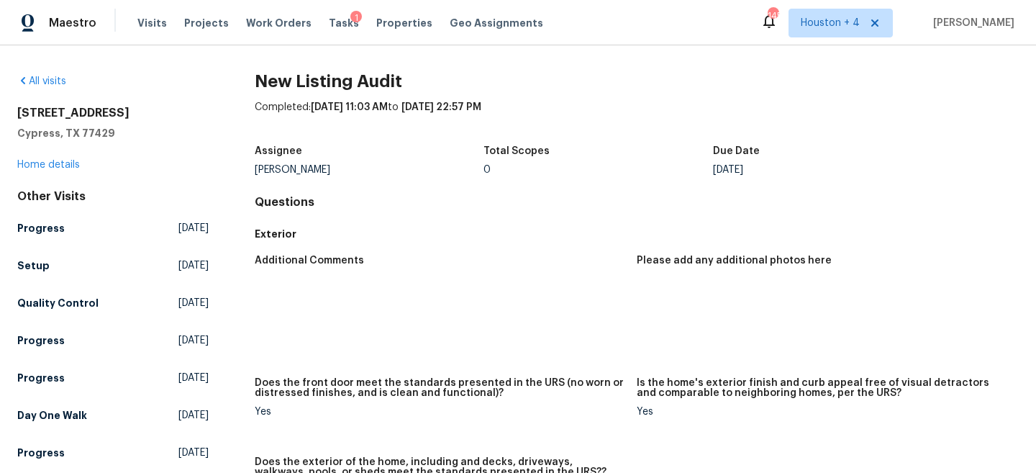
scroll to position [79, 0]
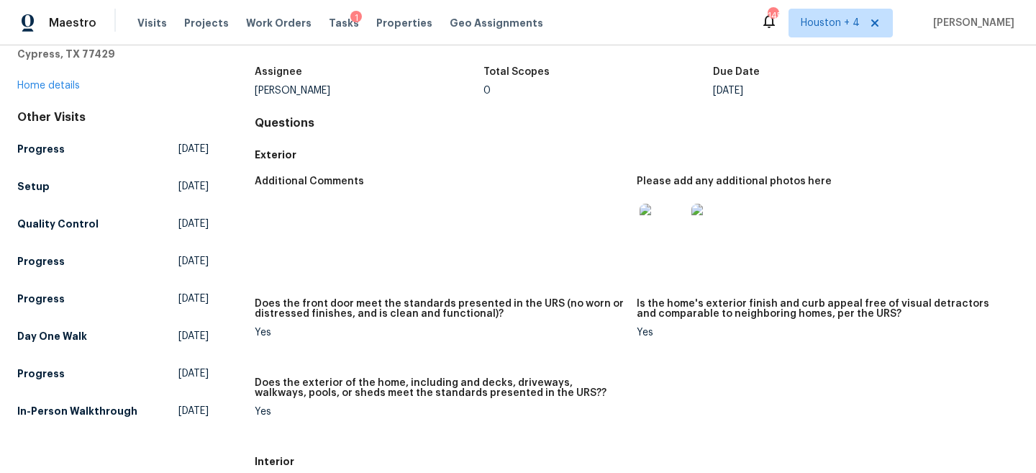
click at [683, 225] on img at bounding box center [663, 227] width 46 height 46
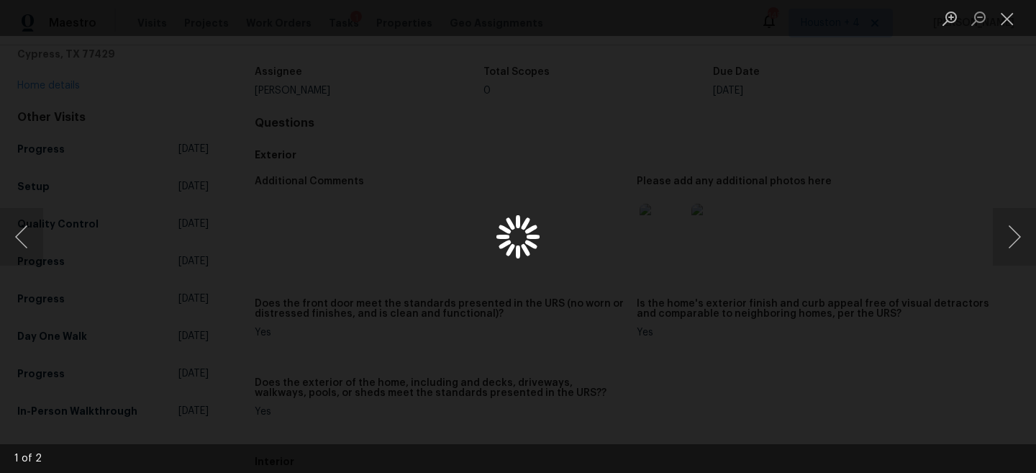
click at [920, 167] on div "Lightbox" at bounding box center [518, 236] width 1036 height 473
click at [1013, 17] on button "Close lightbox" at bounding box center [1007, 18] width 29 height 25
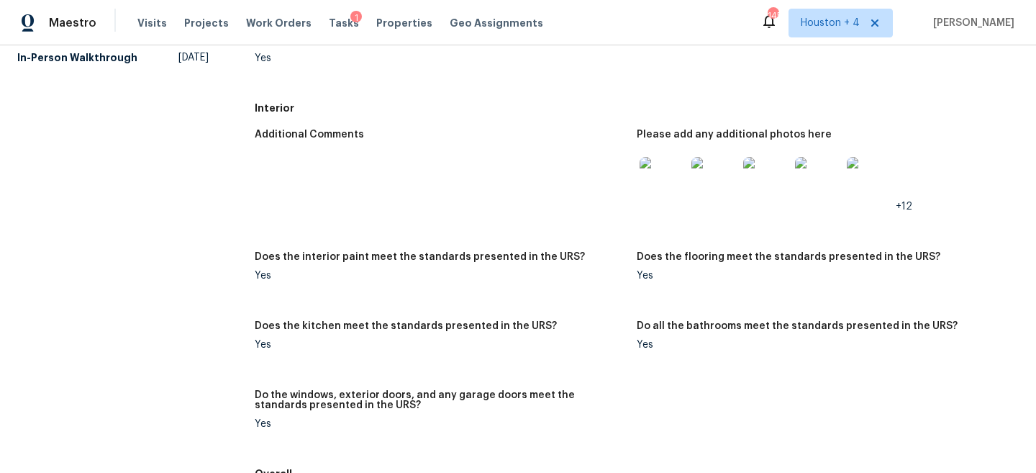
scroll to position [432, 0]
click at [661, 185] on img at bounding box center [663, 181] width 46 height 46
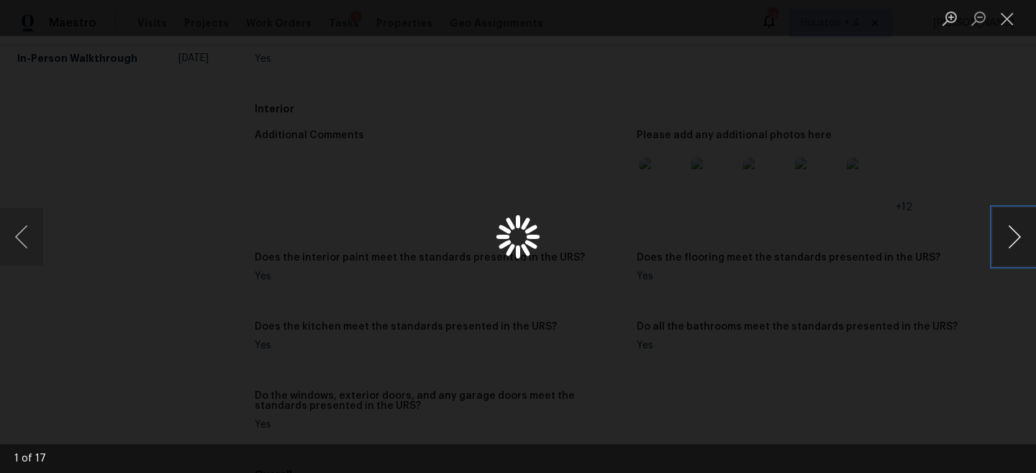
click at [1022, 222] on button "Next image" at bounding box center [1014, 237] width 43 height 58
click at [1014, 231] on button "Next image" at bounding box center [1014, 237] width 43 height 58
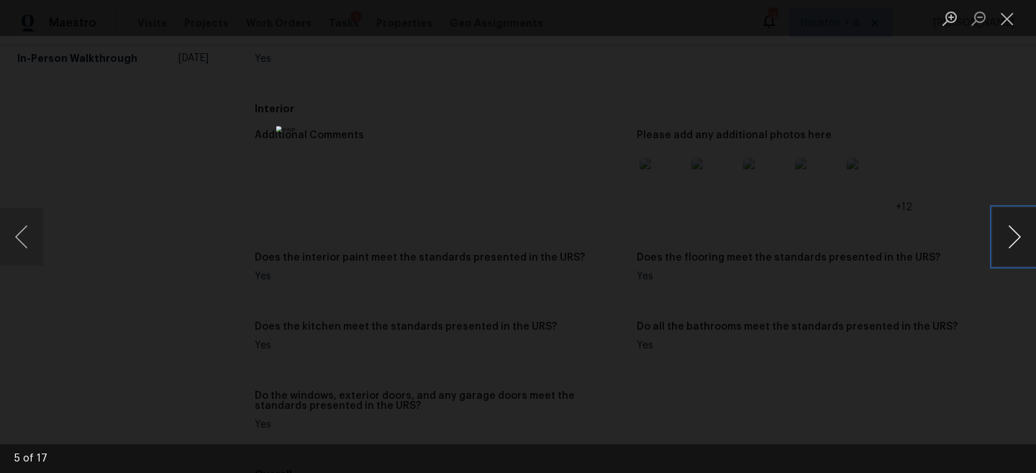
click at [1014, 231] on button "Next image" at bounding box center [1014, 237] width 43 height 58
click at [935, 155] on div "Lightbox" at bounding box center [518, 236] width 1036 height 473
click at [935, 156] on div "Lightbox" at bounding box center [518, 236] width 1036 height 473
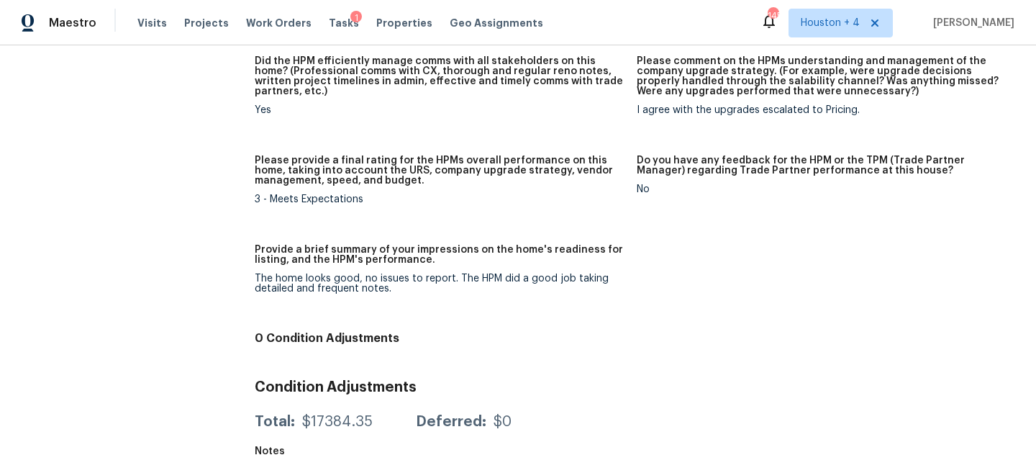
scroll to position [1353, 0]
click at [312, 284] on div "The home looks good, no issues to report. The HPM did a good job taking detaile…" at bounding box center [440, 283] width 371 height 20
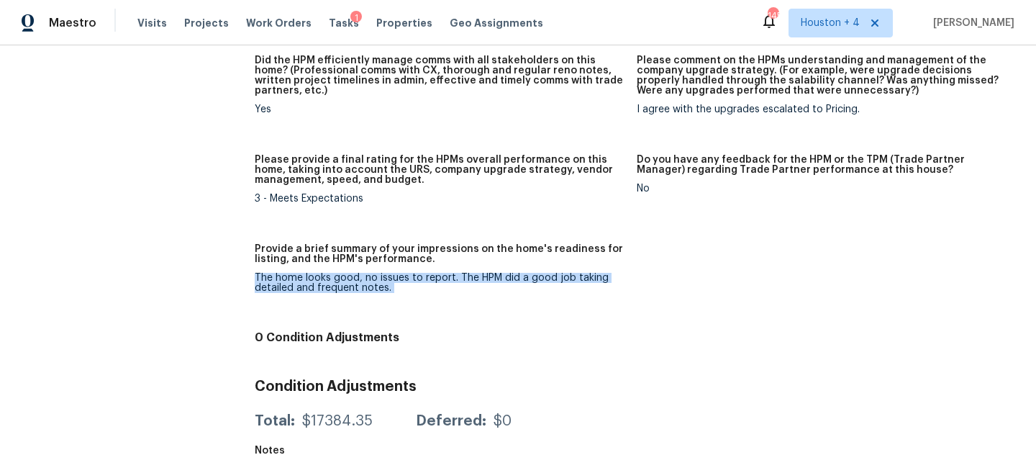
click at [312, 284] on div "The home looks good, no issues to report. The HPM did a good job taking detaile…" at bounding box center [440, 283] width 371 height 20
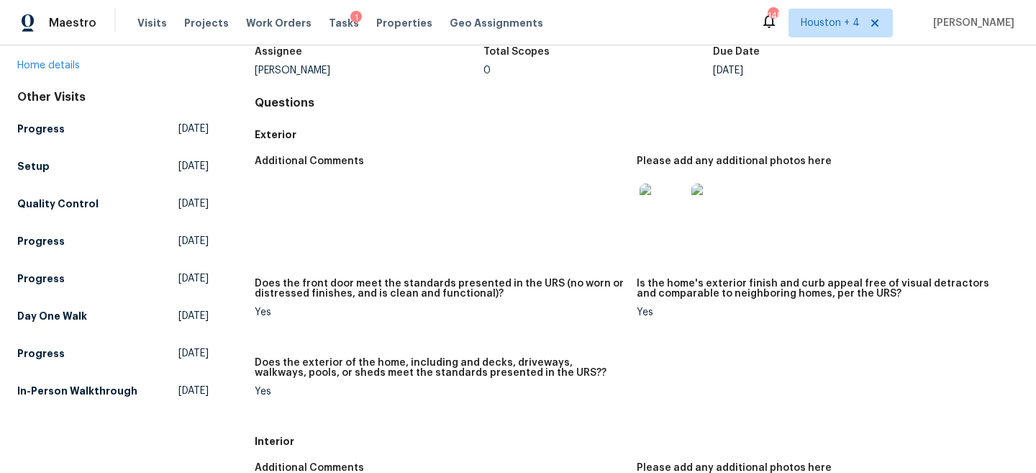
scroll to position [0, 0]
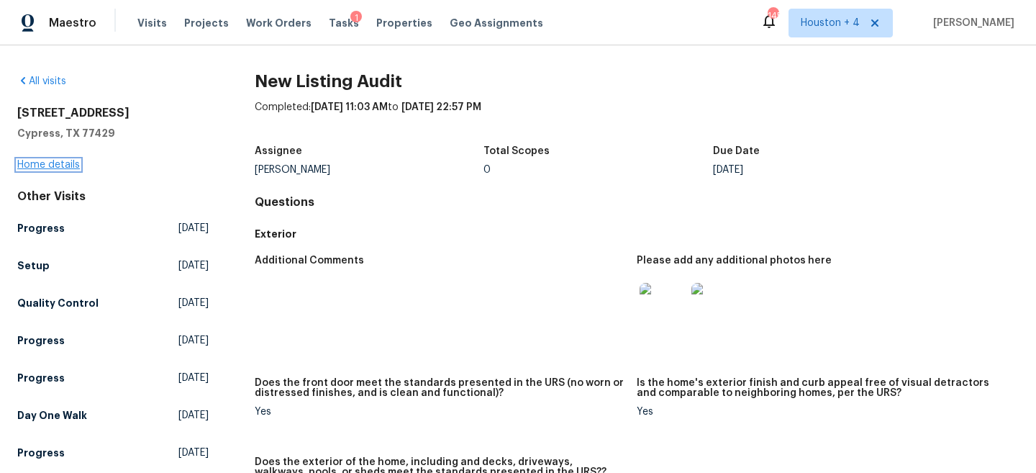
click at [65, 163] on link "Home details" at bounding box center [48, 165] width 63 height 10
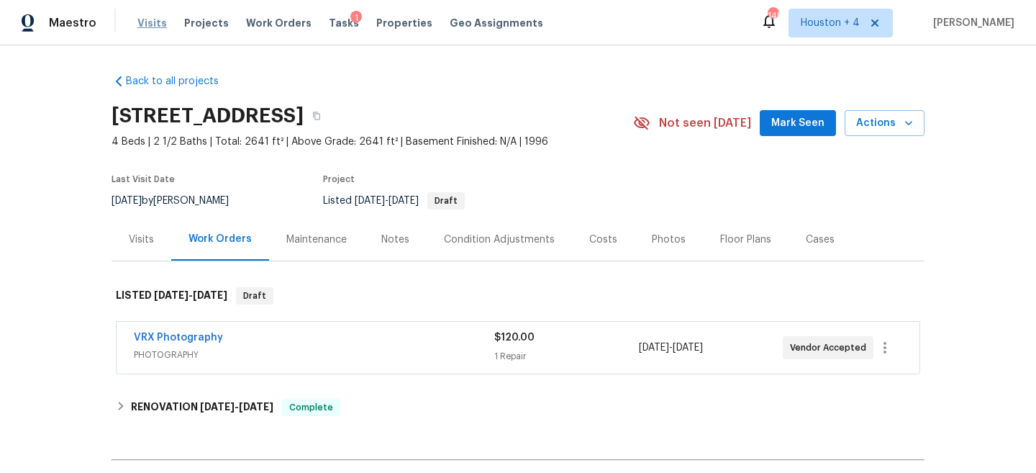
click at [149, 19] on span "Visits" at bounding box center [151, 23] width 29 height 14
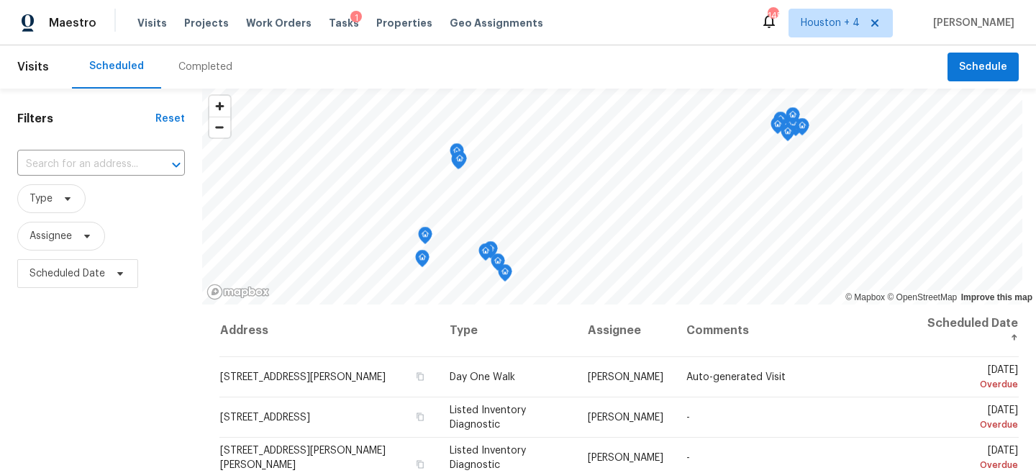
click at [191, 58] on div "Completed" at bounding box center [205, 66] width 88 height 43
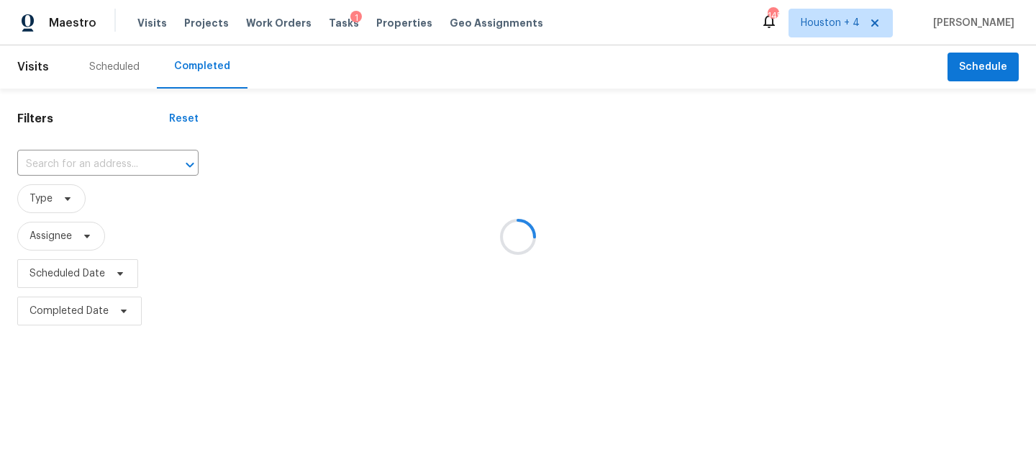
click at [100, 150] on div at bounding box center [518, 236] width 1036 height 473
click at [94, 164] on div at bounding box center [518, 236] width 1036 height 473
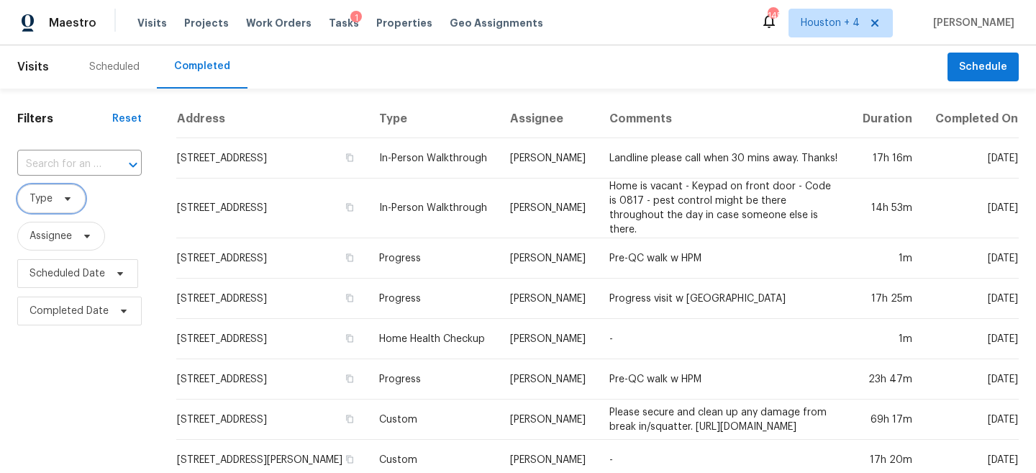
click at [44, 204] on span "Type" at bounding box center [40, 198] width 23 height 14
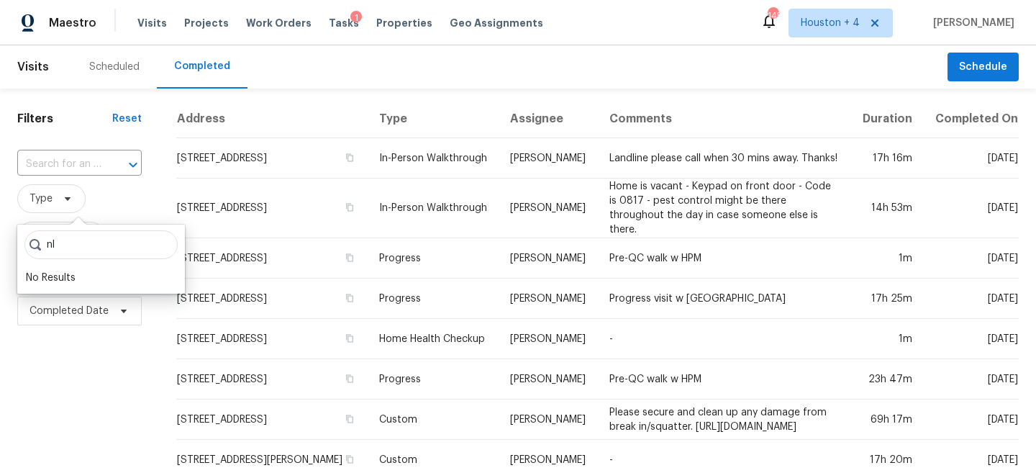
type input "n"
type input "e"
type input "new lis"
click at [68, 280] on label "New Listing Audit" at bounding box center [76, 278] width 101 height 14
click at [35, 280] on input "New Listing Audit" at bounding box center [30, 275] width 9 height 9
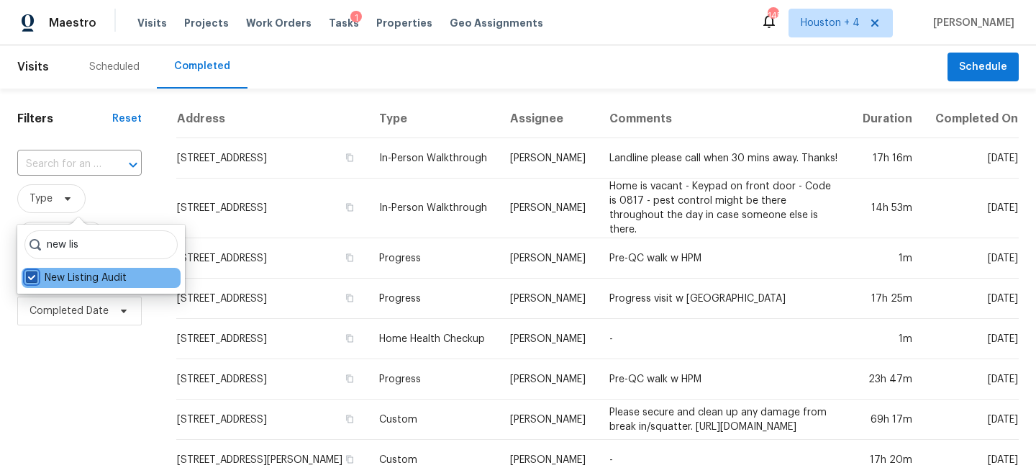
checkbox input "true"
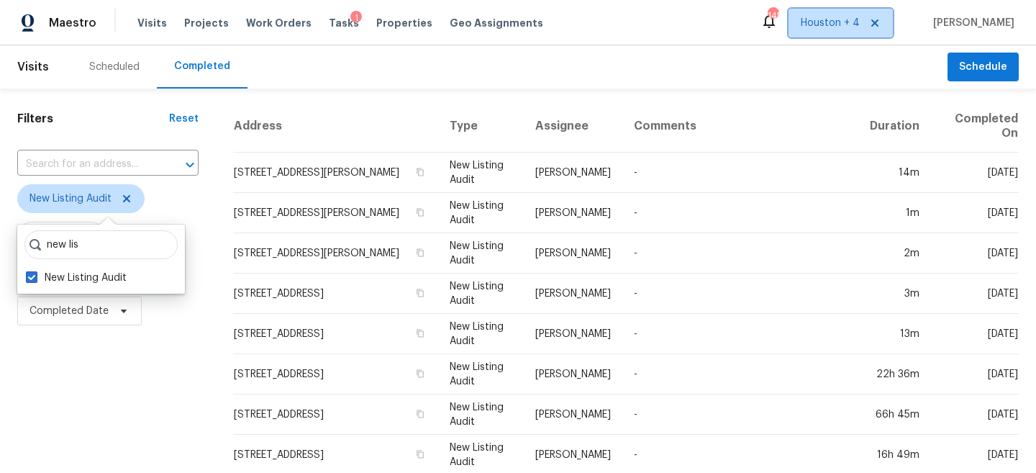
click at [844, 30] on span "Houston + 4" at bounding box center [840, 23] width 104 height 29
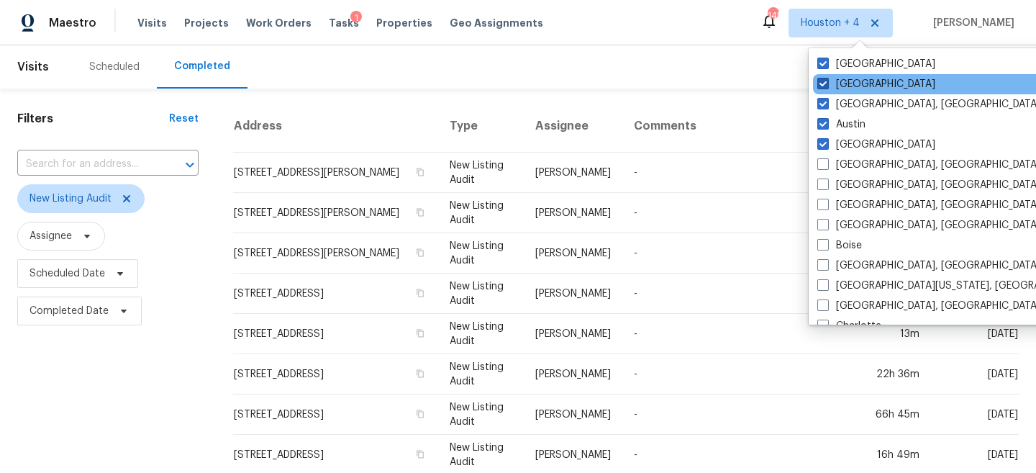
click at [822, 84] on span at bounding box center [823, 84] width 12 height 12
click at [822, 84] on input "Dallas" at bounding box center [821, 81] width 9 height 9
checkbox input "false"
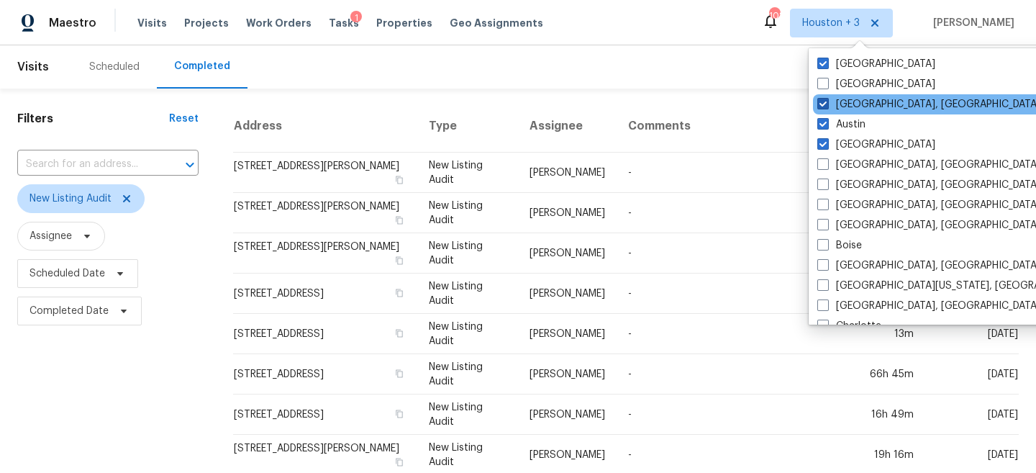
click at [822, 102] on span at bounding box center [823, 104] width 12 height 12
click at [822, 102] on input "Corpus Christi, TX" at bounding box center [821, 101] width 9 height 9
checkbox input "false"
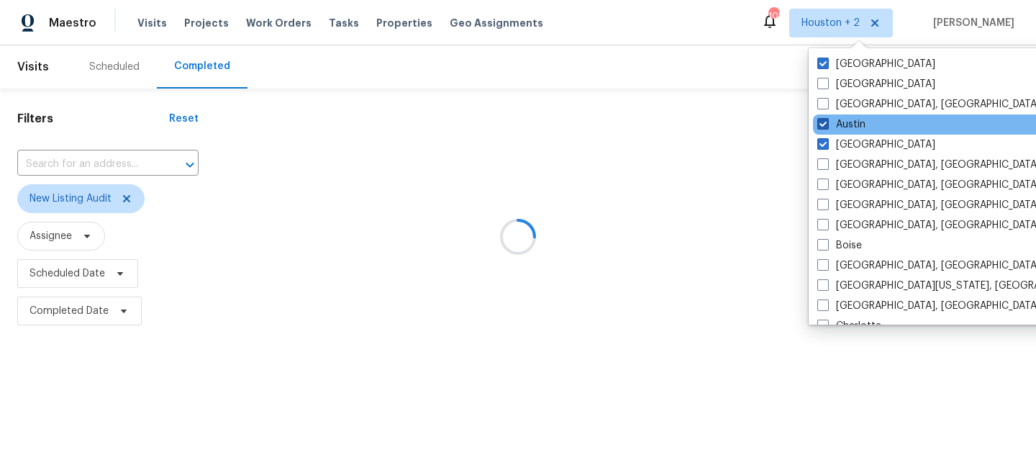
click at [822, 122] on span at bounding box center [823, 124] width 12 height 12
click at [822, 122] on input "Austin" at bounding box center [821, 121] width 9 height 9
checkbox input "false"
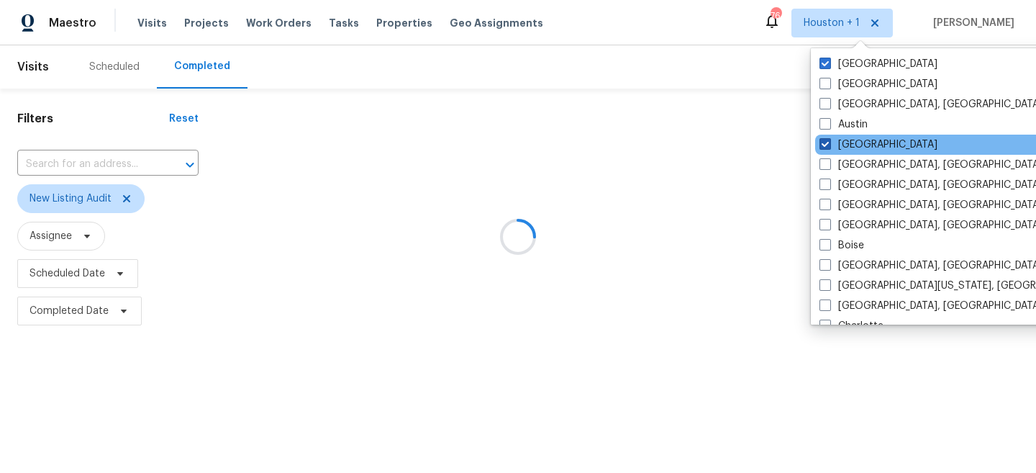
click at [822, 139] on span at bounding box center [825, 144] width 12 height 12
click at [822, 139] on input "Atlanta" at bounding box center [823, 141] width 9 height 9
checkbox input "false"
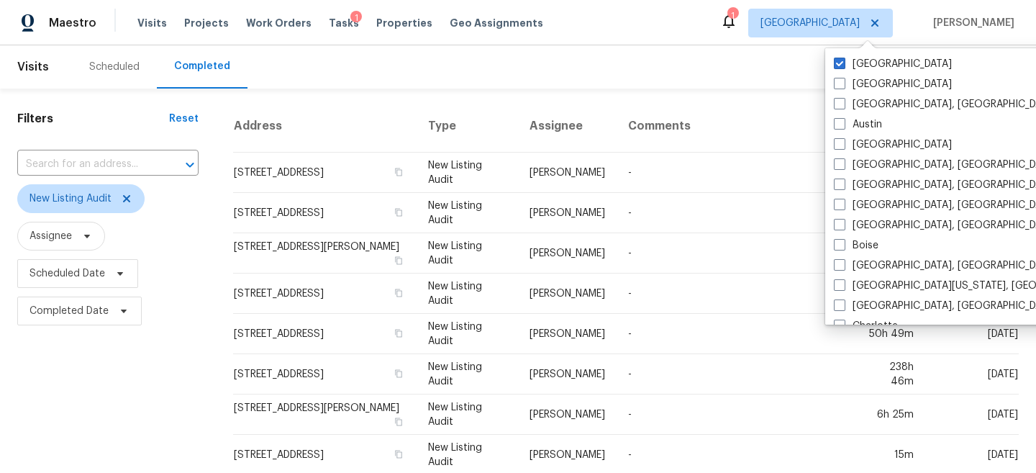
click at [653, 56] on div "Scheduled Completed" at bounding box center [510, 66] width 876 height 43
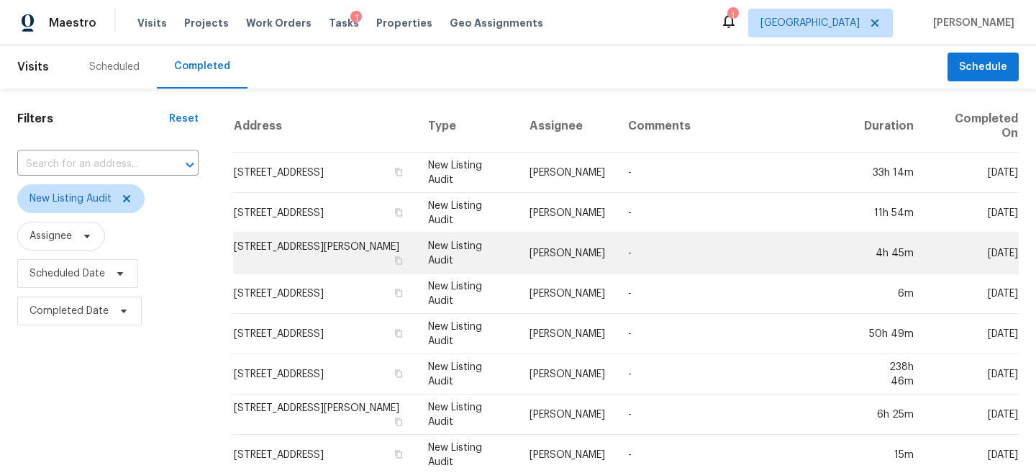
click at [351, 255] on td "22906 Dale River Rd, Tomball, TX 77375" at bounding box center [324, 253] width 183 height 40
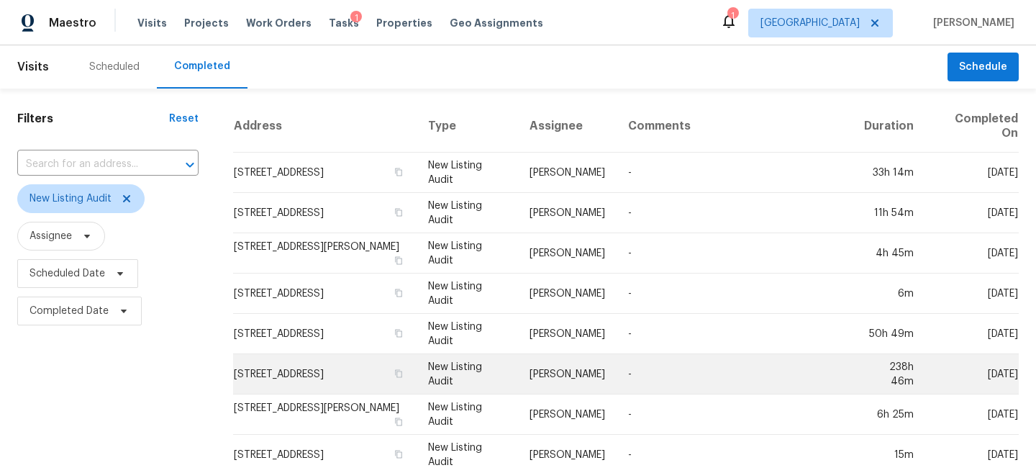
click at [307, 374] on td "11723 Quail Creek Dr, Houston, TX 77070" at bounding box center [324, 374] width 183 height 40
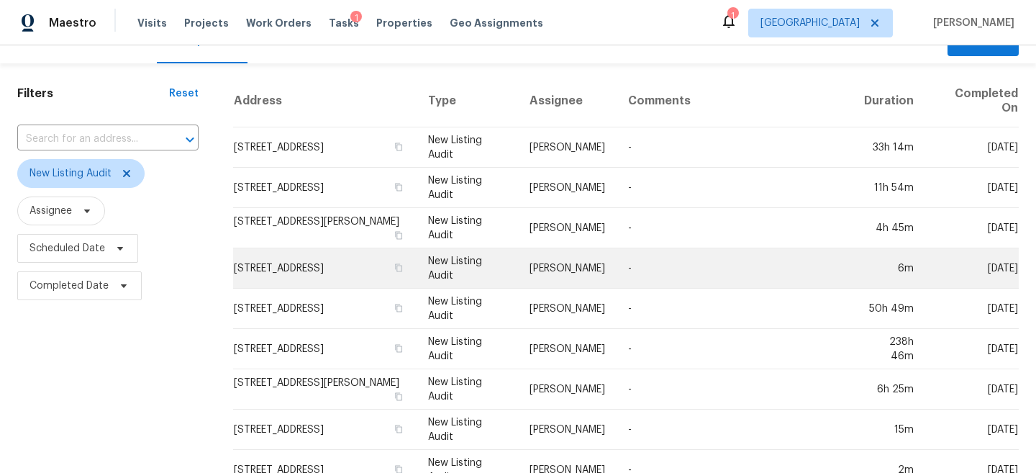
scroll to position [524, 0]
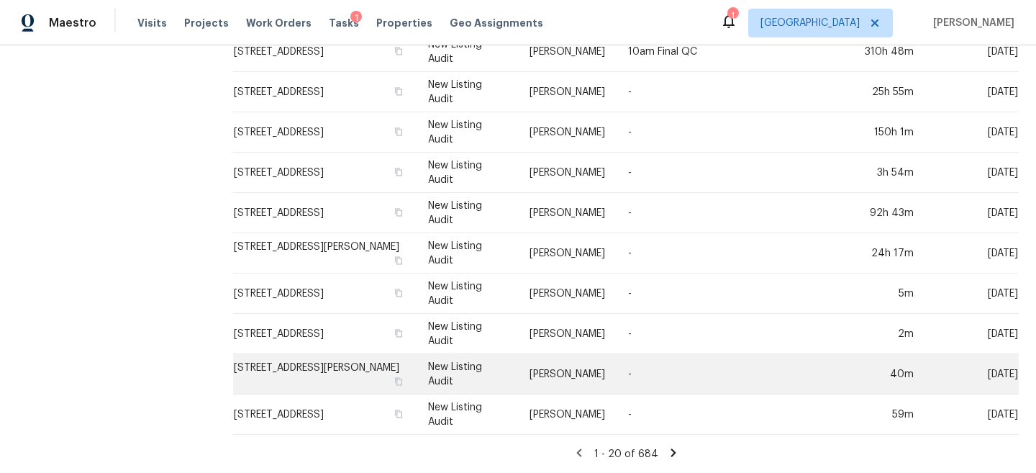
click at [807, 370] on td "-" at bounding box center [735, 374] width 236 height 40
click at [771, 378] on td "-" at bounding box center [735, 374] width 236 height 40
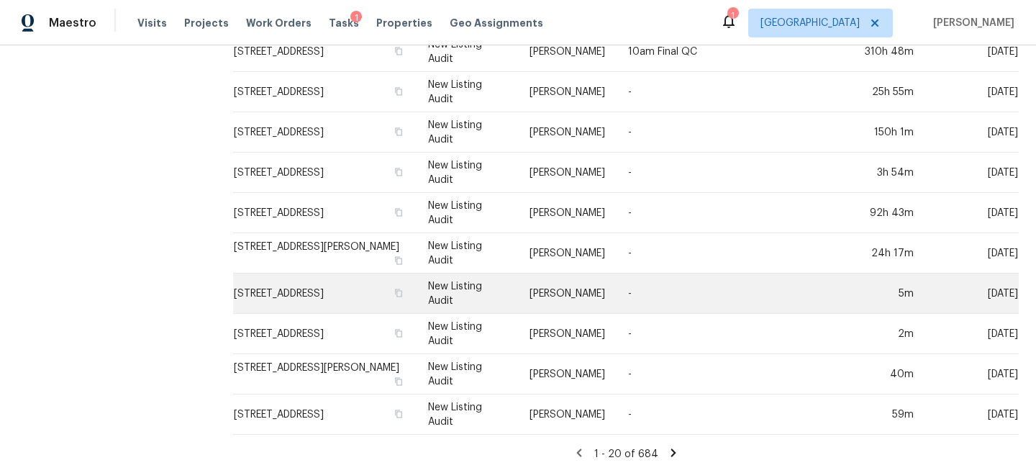
scroll to position [0, 0]
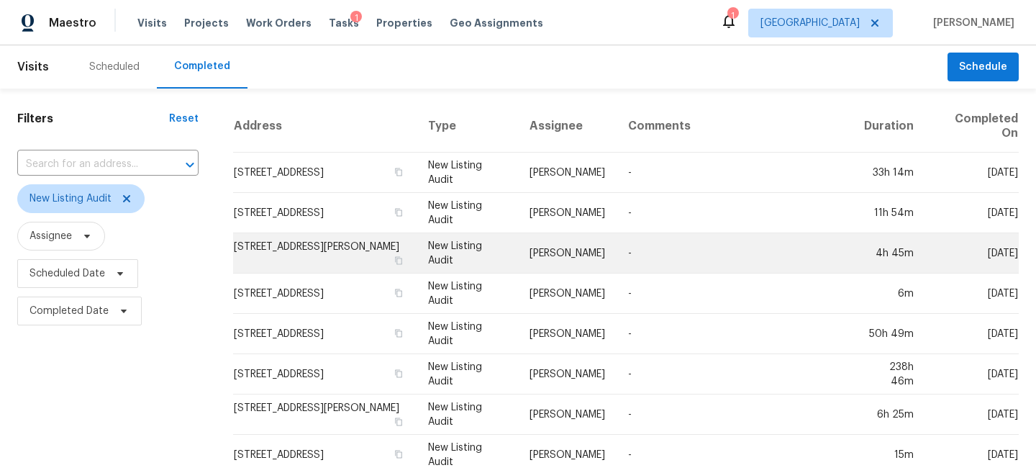
click at [337, 258] on td "22906 Dale River Rd, Tomball, TX 77375" at bounding box center [324, 253] width 183 height 40
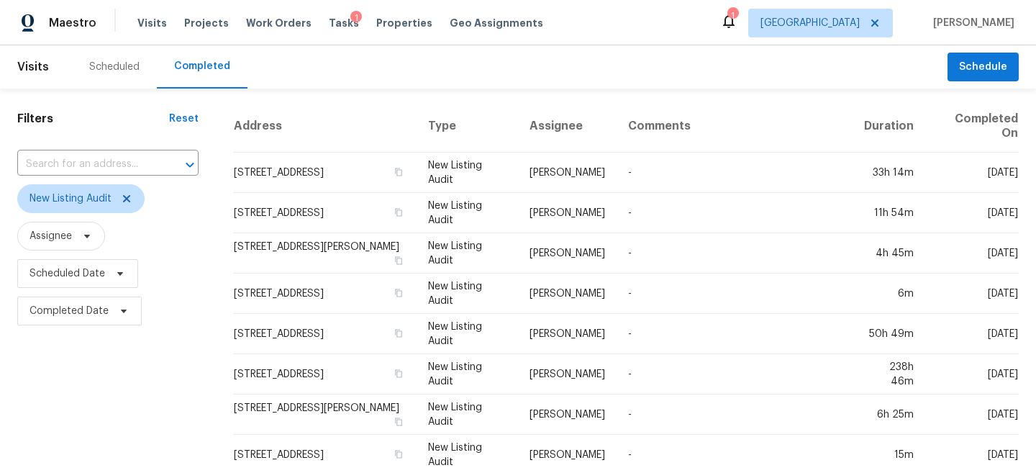
click at [495, 74] on div "Scheduled Completed" at bounding box center [510, 66] width 876 height 43
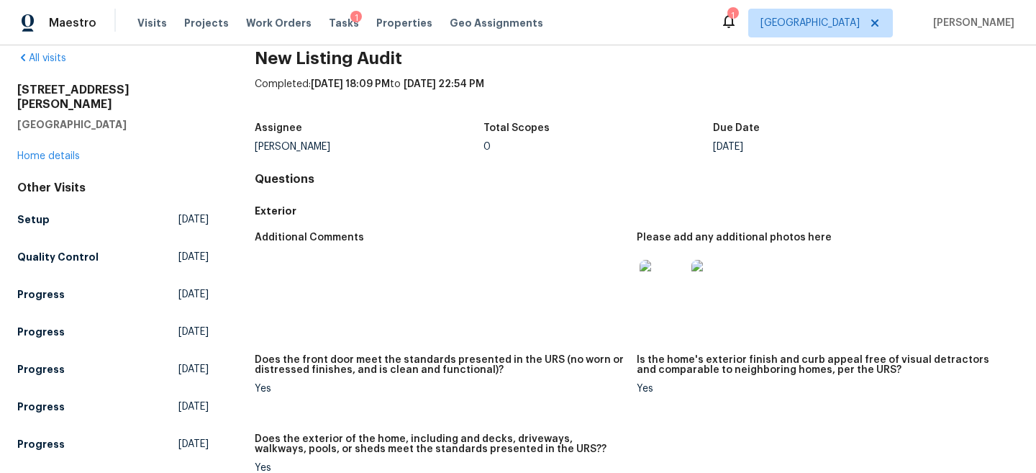
scroll to position [21, 0]
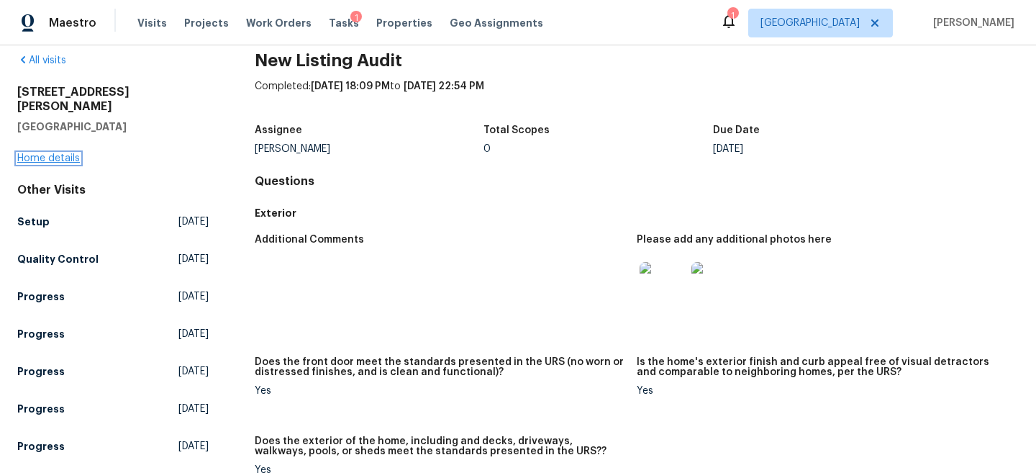
click at [68, 153] on link "Home details" at bounding box center [48, 158] width 63 height 10
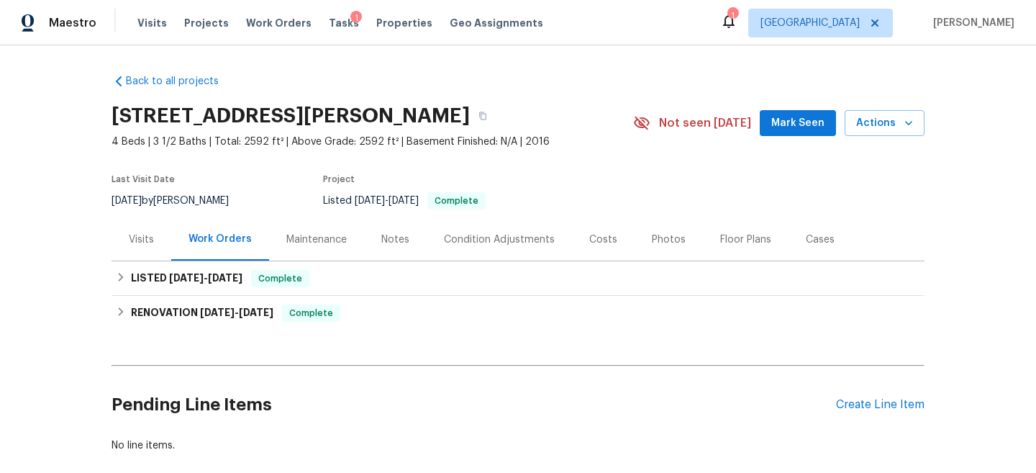
click at [117, 227] on div "Visits" at bounding box center [142, 239] width 60 height 42
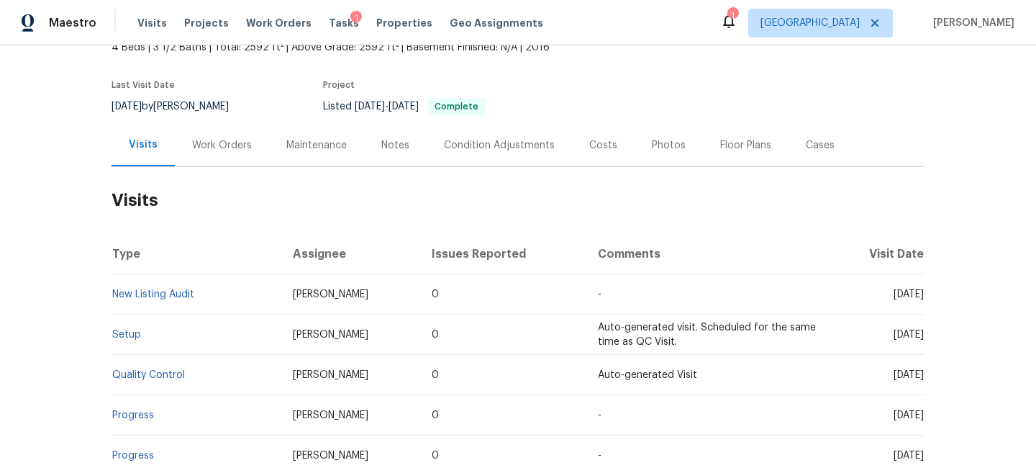
scroll to position [94, 0]
click at [173, 291] on link "New Listing Audit" at bounding box center [153, 294] width 82 height 10
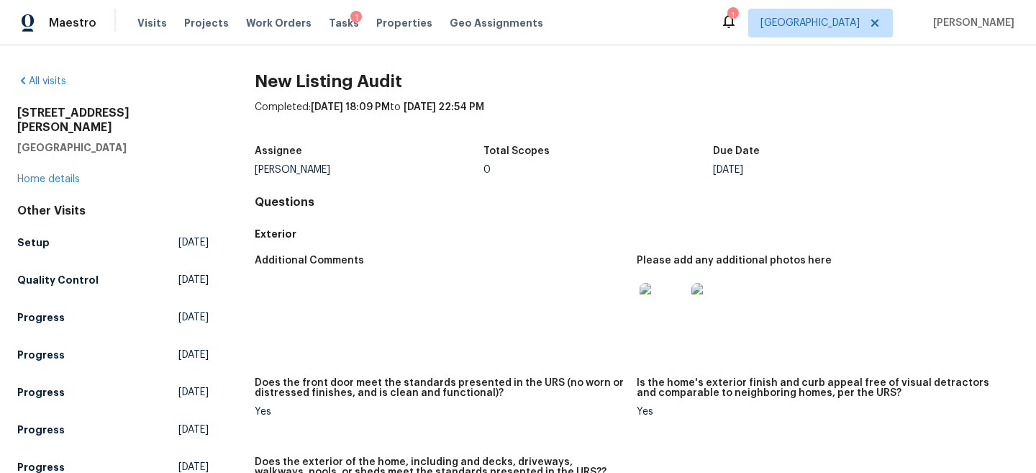
drag, startPoint x: 371, startPoint y: 109, endPoint x: 407, endPoint y: 109, distance: 36.0
click at [390, 109] on span "[DATE] 18:09 PM" at bounding box center [350, 107] width 79 height 10
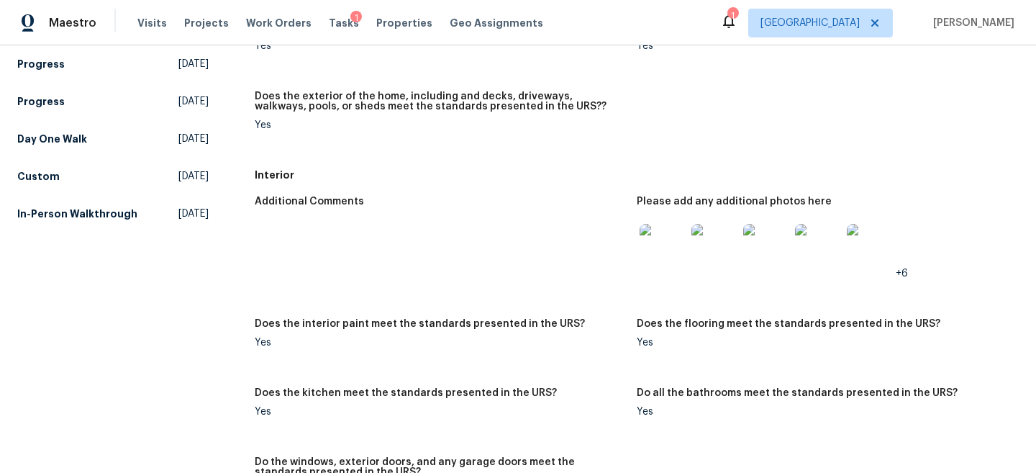
scroll to position [367, 0]
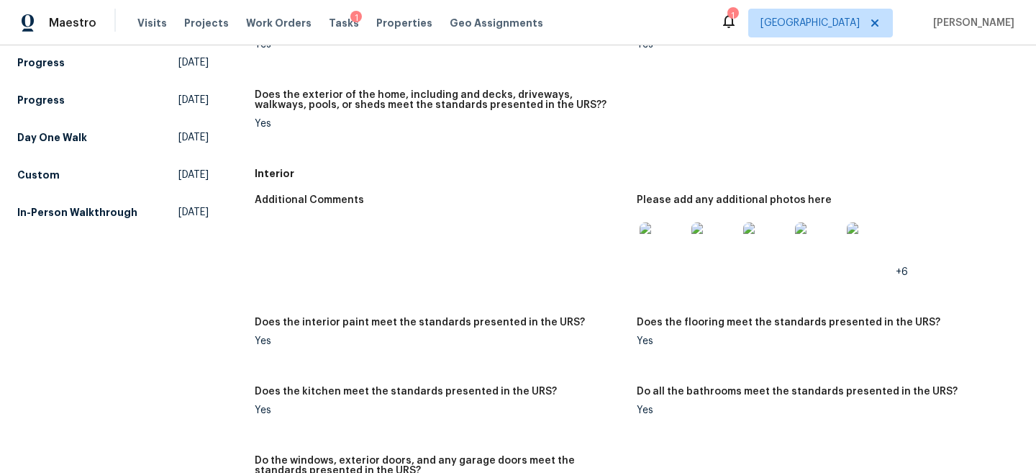
click at [673, 247] on img at bounding box center [663, 245] width 46 height 46
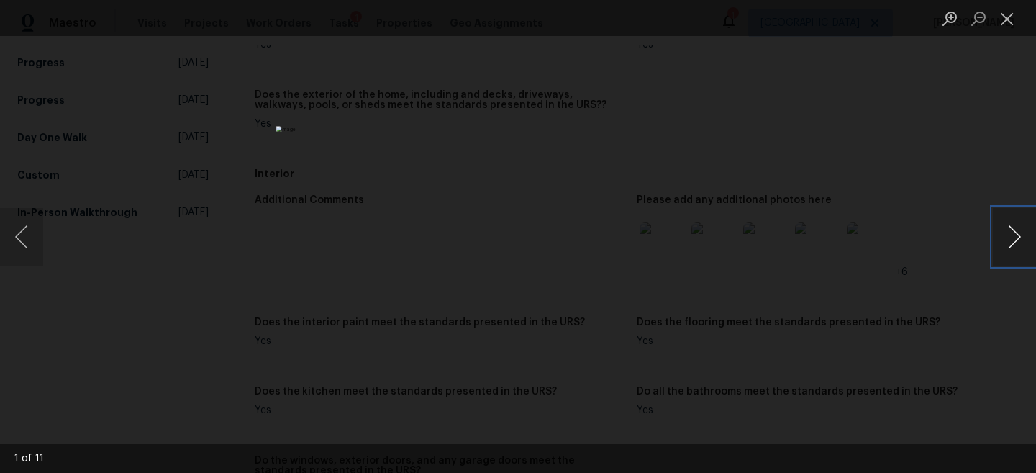
click at [1016, 224] on button "Next image" at bounding box center [1014, 237] width 43 height 58
click at [1016, 223] on button "Next image" at bounding box center [1014, 237] width 43 height 58
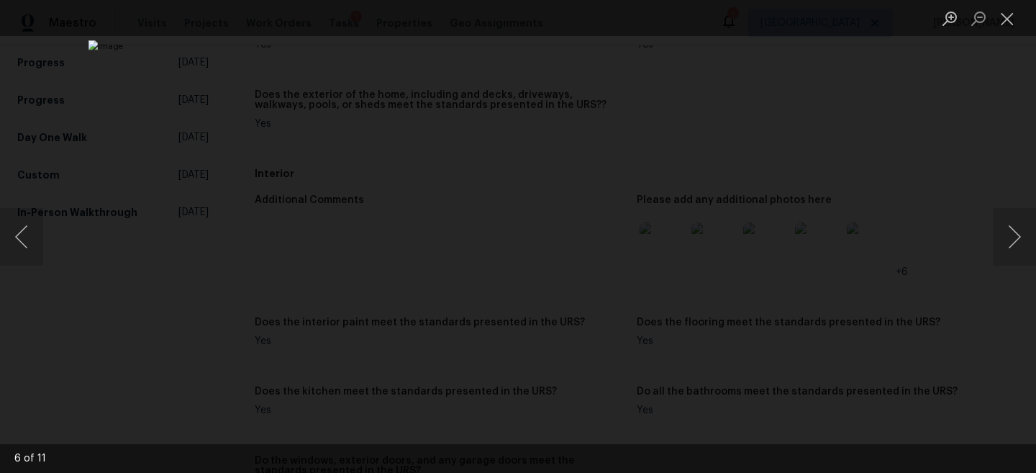
click at [953, 150] on div "Lightbox" at bounding box center [518, 236] width 1036 height 473
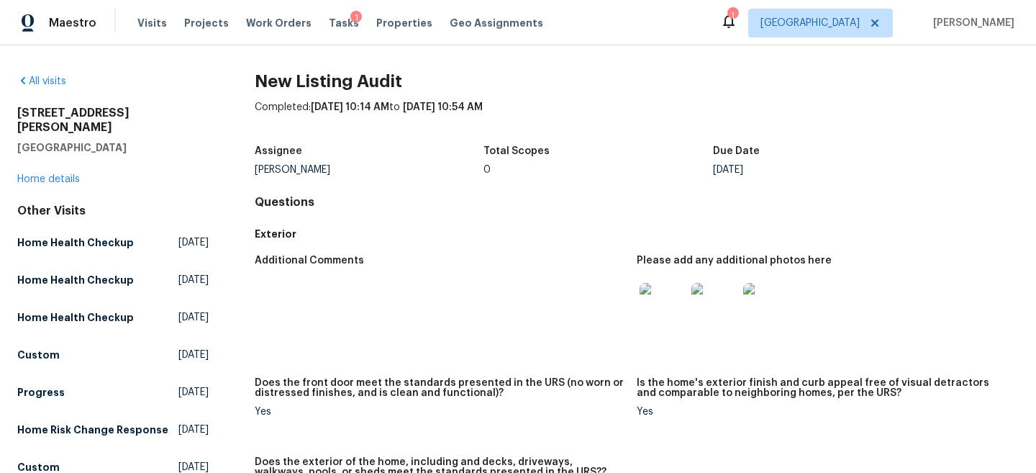
scroll to position [47, 0]
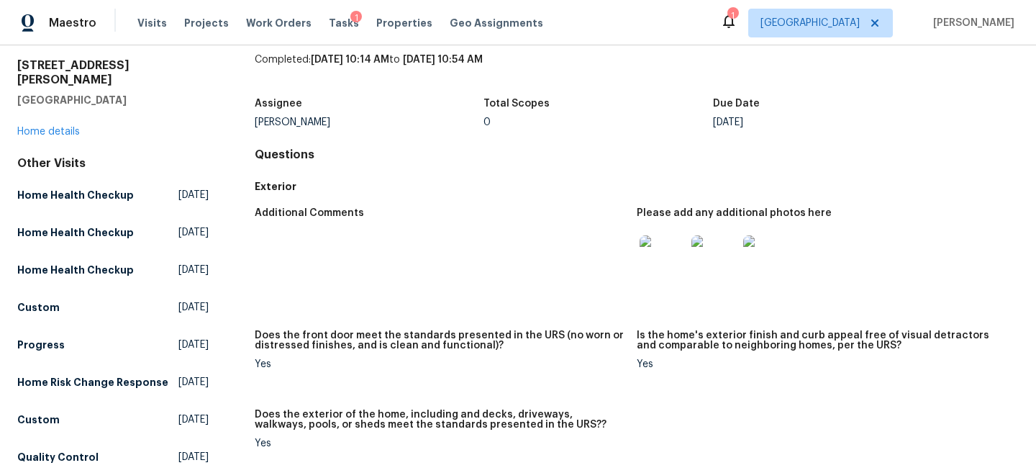
click at [677, 256] on img at bounding box center [663, 258] width 46 height 46
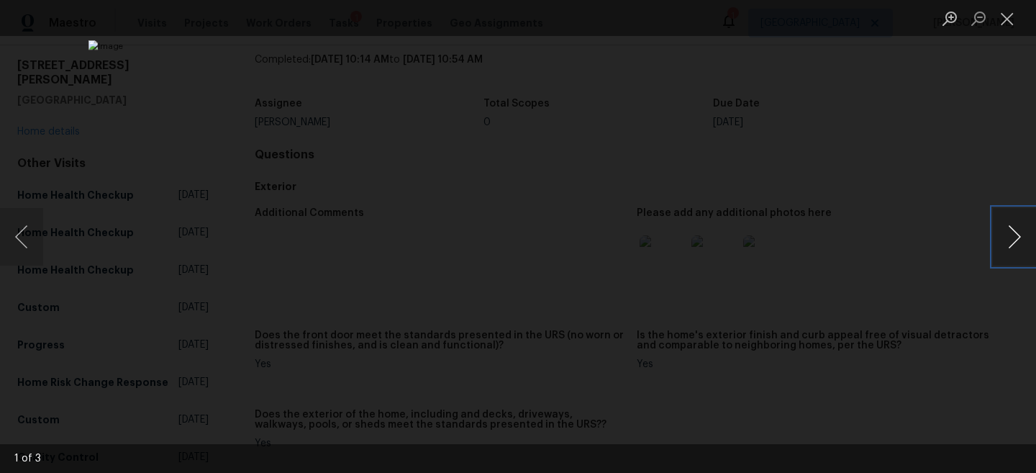
click at [1017, 233] on button "Next image" at bounding box center [1014, 237] width 43 height 58
click at [934, 176] on div "Lightbox" at bounding box center [518, 236] width 1036 height 473
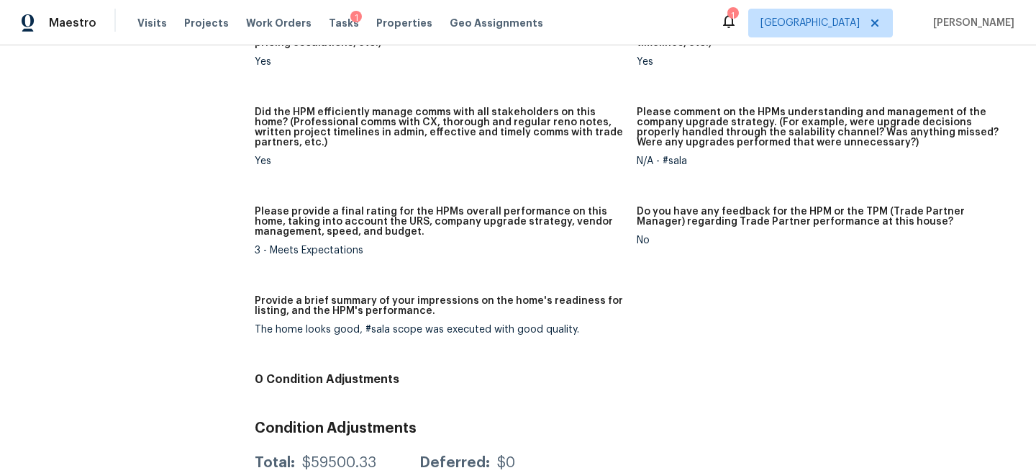
scroll to position [1342, 0]
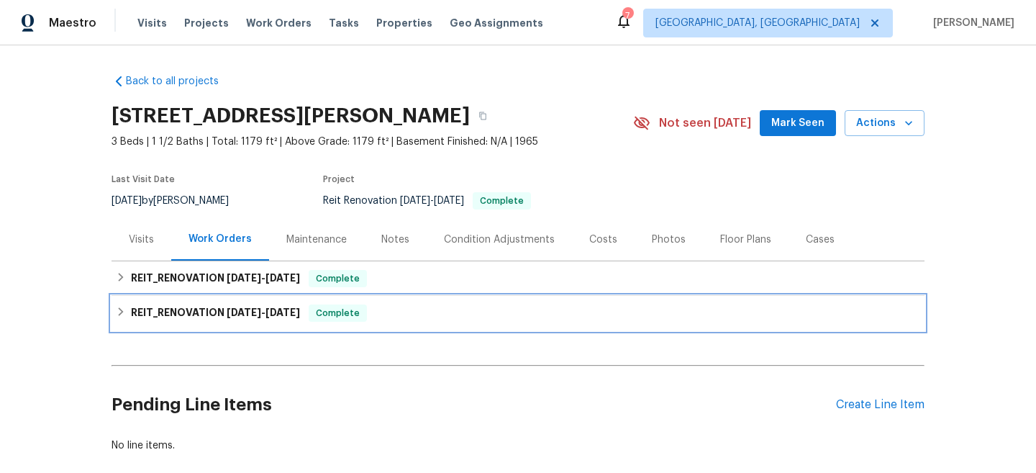
click at [396, 322] on div "REIT_RENOVATION [DATE] - [DATE] Complete" at bounding box center [518, 313] width 813 height 35
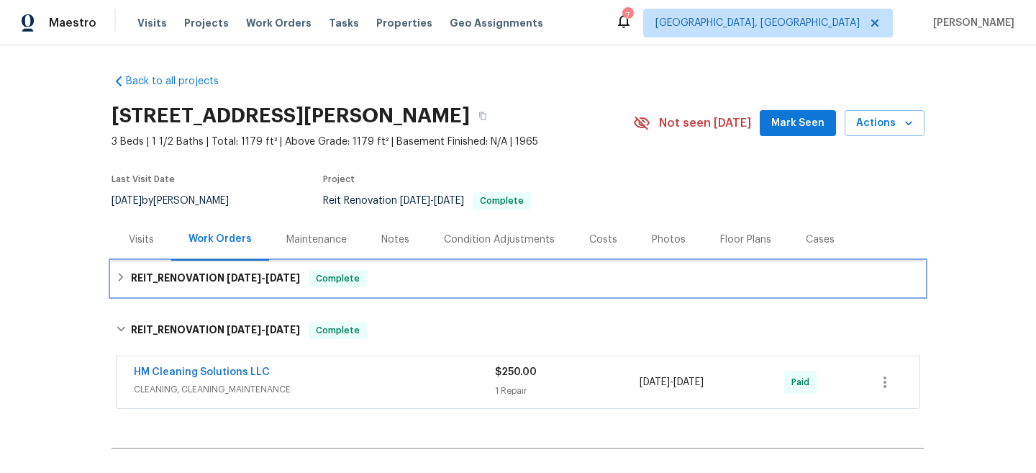
click at [410, 285] on div "REIT_RENOVATION [DATE] - [DATE] Complete" at bounding box center [518, 278] width 804 height 17
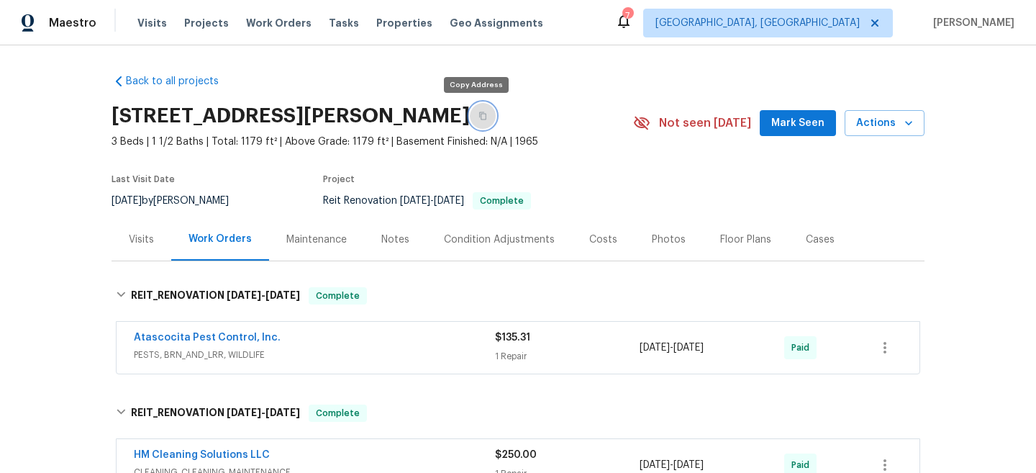
click at [471, 121] on button "button" at bounding box center [483, 116] width 26 height 26
